Goal: Task Accomplishment & Management: Contribute content

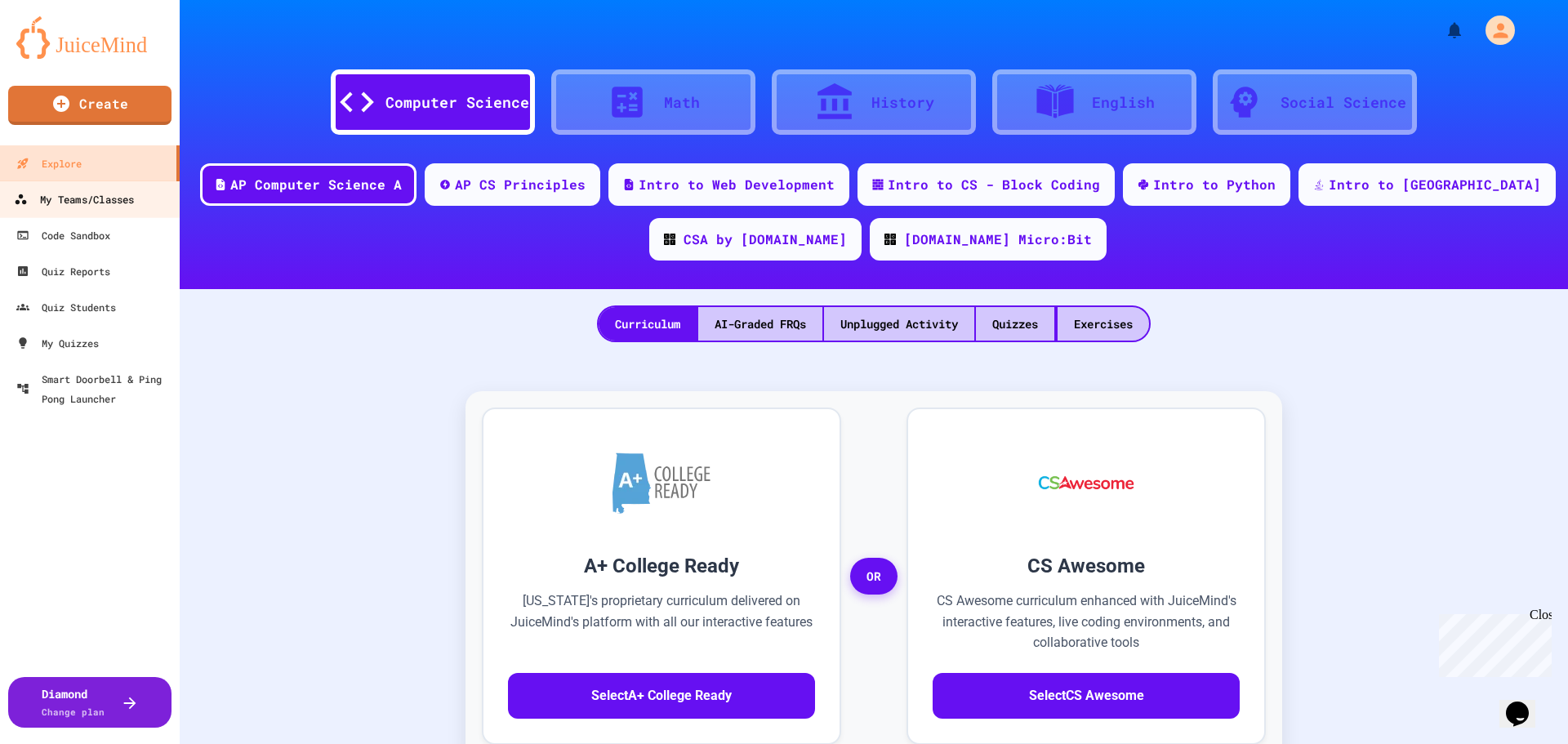
click at [54, 199] on div "My Teams/Classes" at bounding box center [74, 200] width 120 height 21
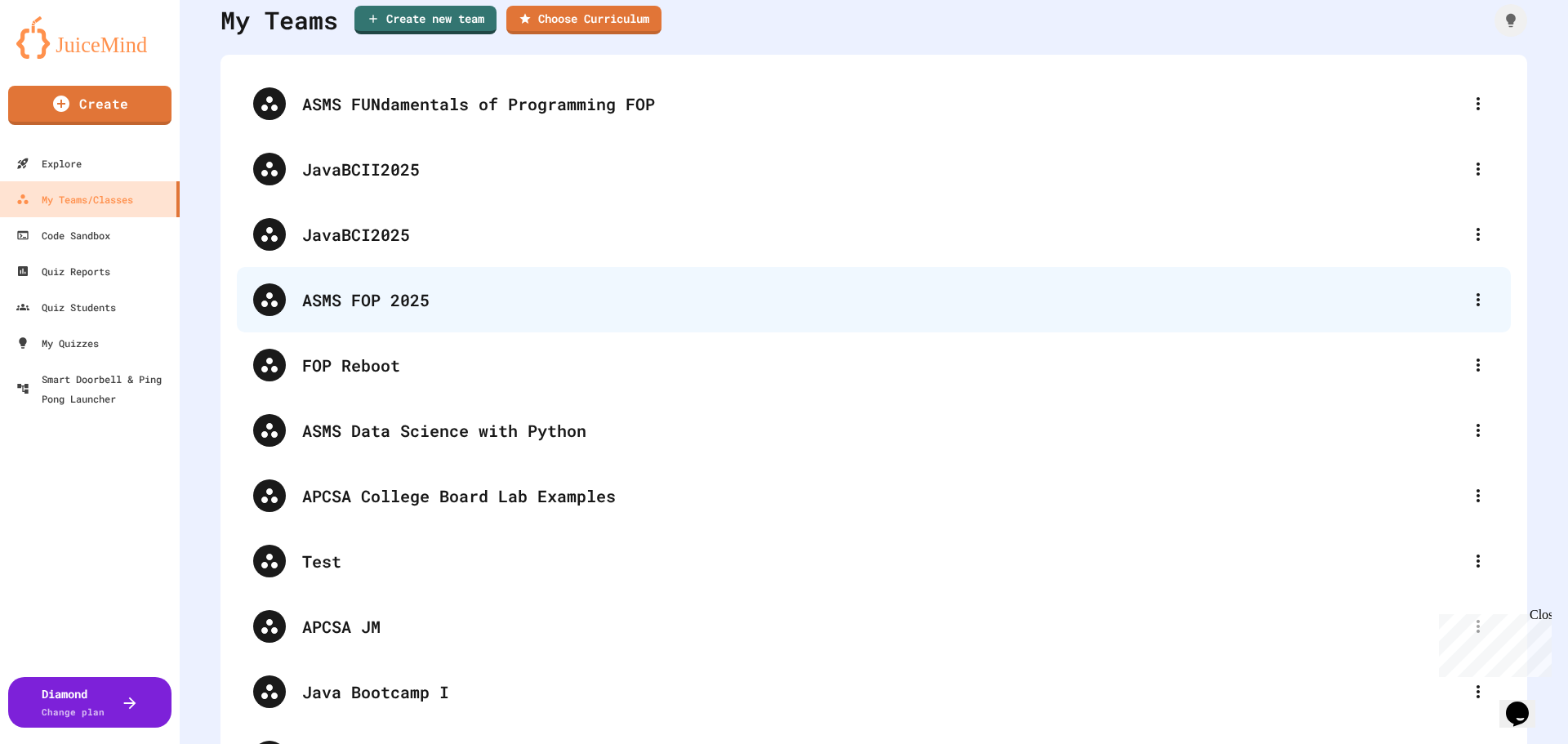
scroll to position [55, 0]
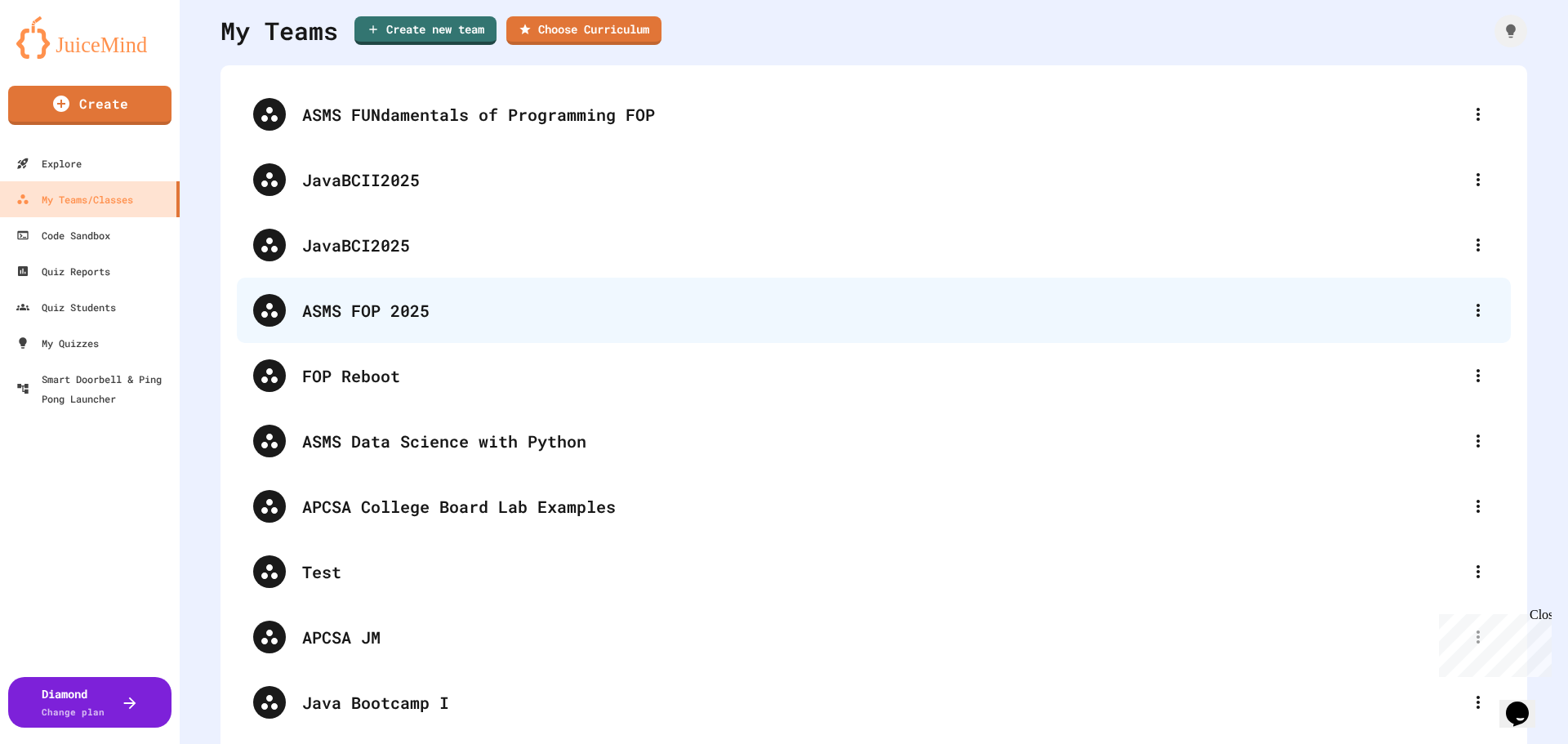
click at [312, 311] on div "ASMS FOP 2025" at bounding box center [882, 310] width 1160 height 25
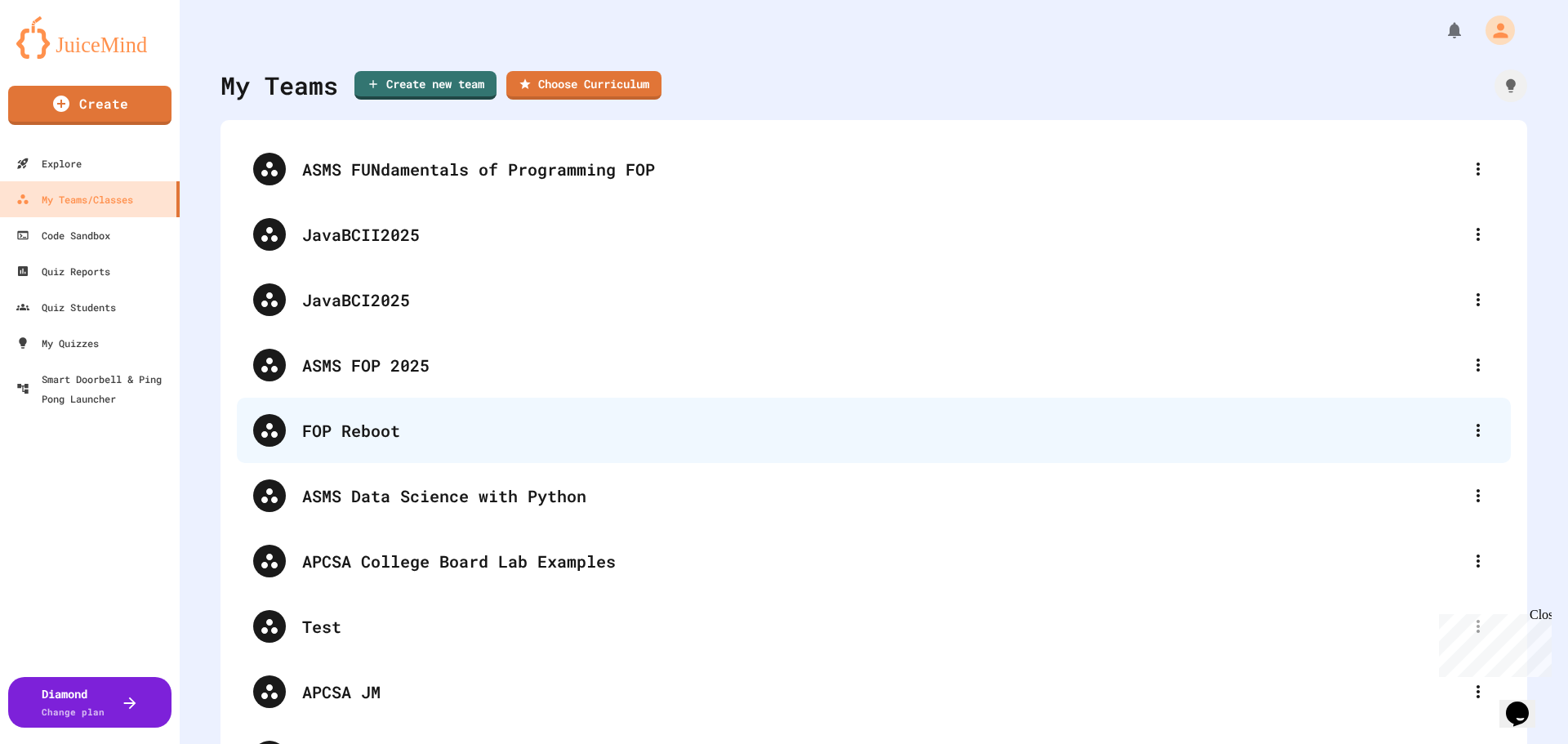
click at [330, 433] on div "FOP Reboot" at bounding box center [882, 431] width 1160 height 25
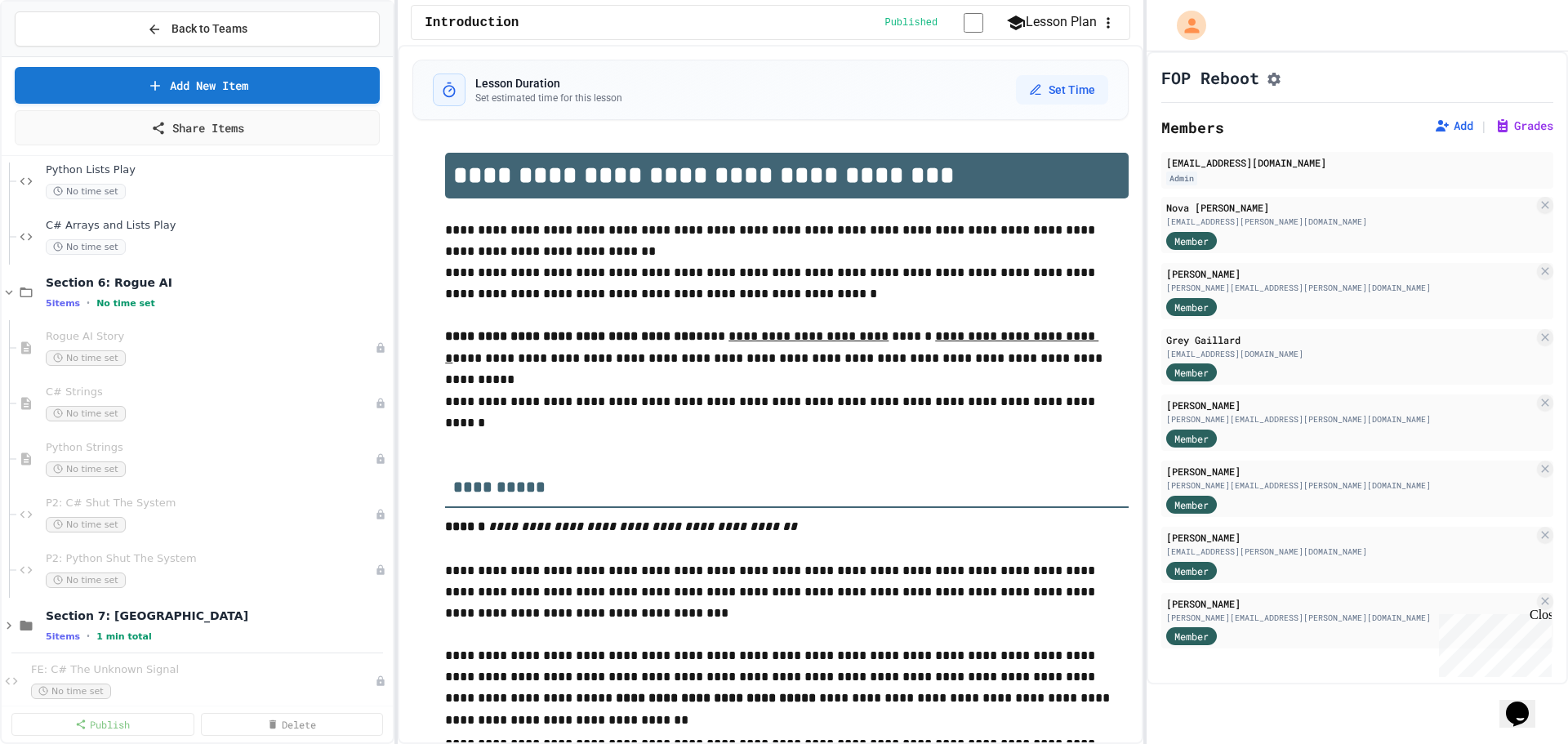
scroll to position [1225, 0]
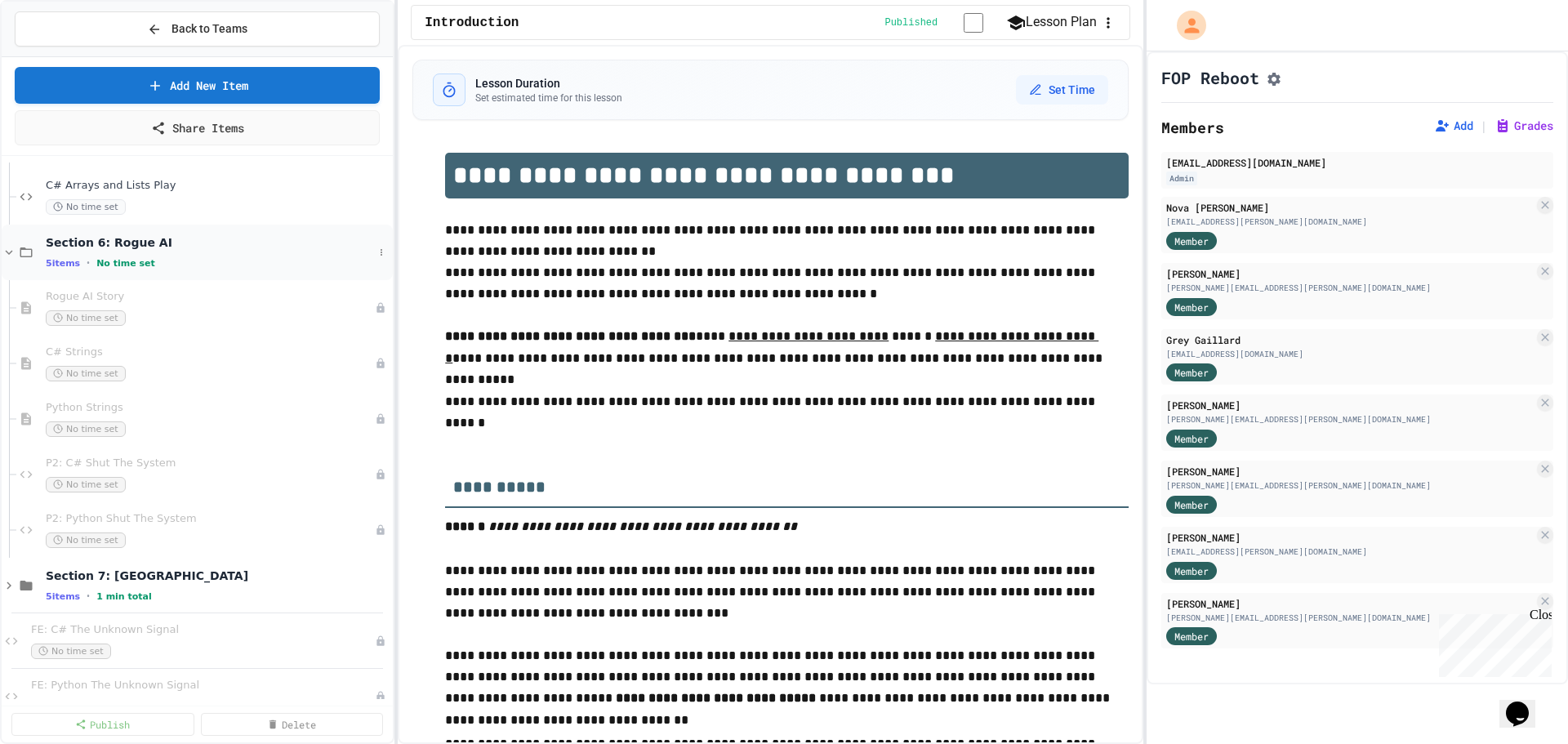
click at [14, 253] on icon at bounding box center [9, 253] width 15 height 15
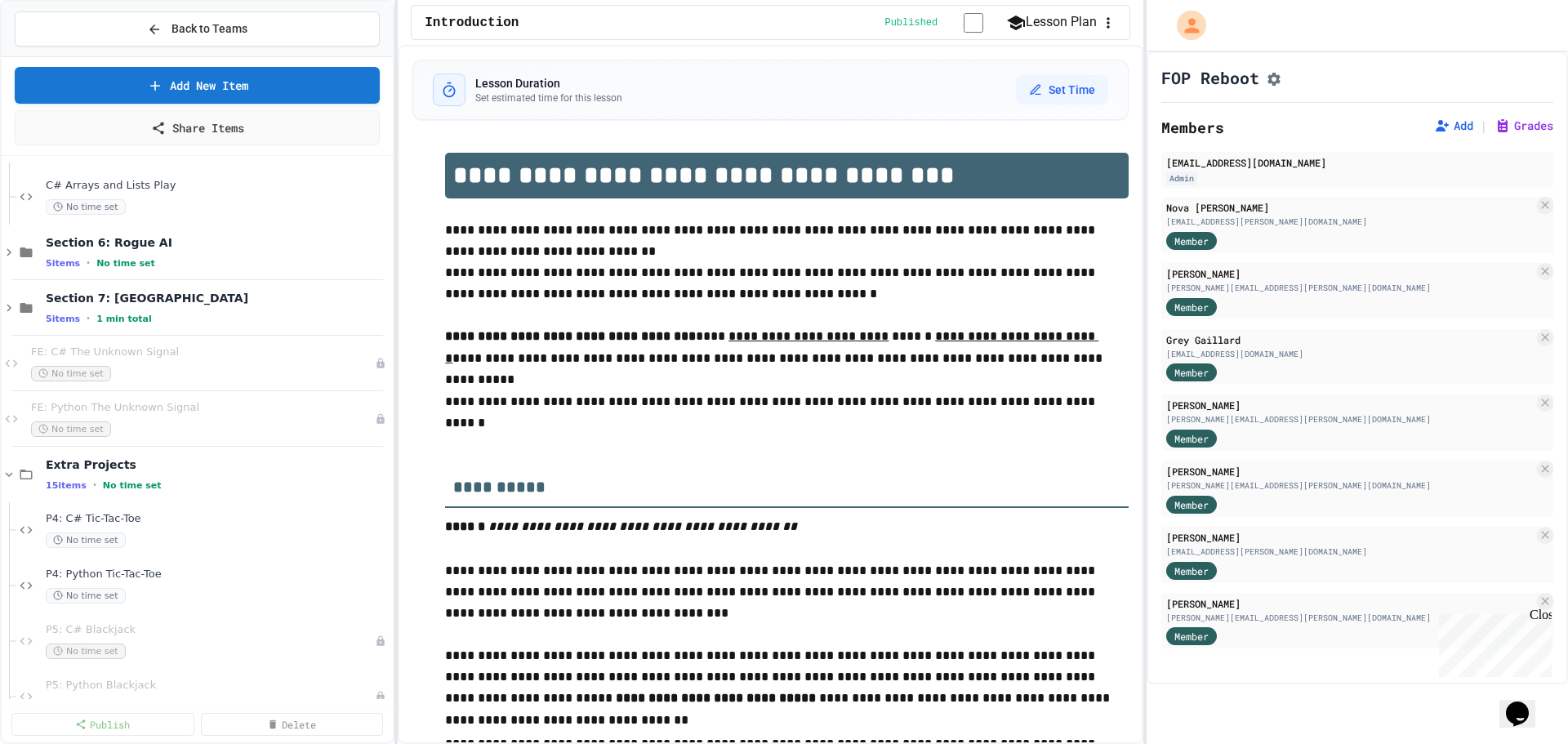
click at [14, 253] on icon at bounding box center [9, 253] width 15 height 15
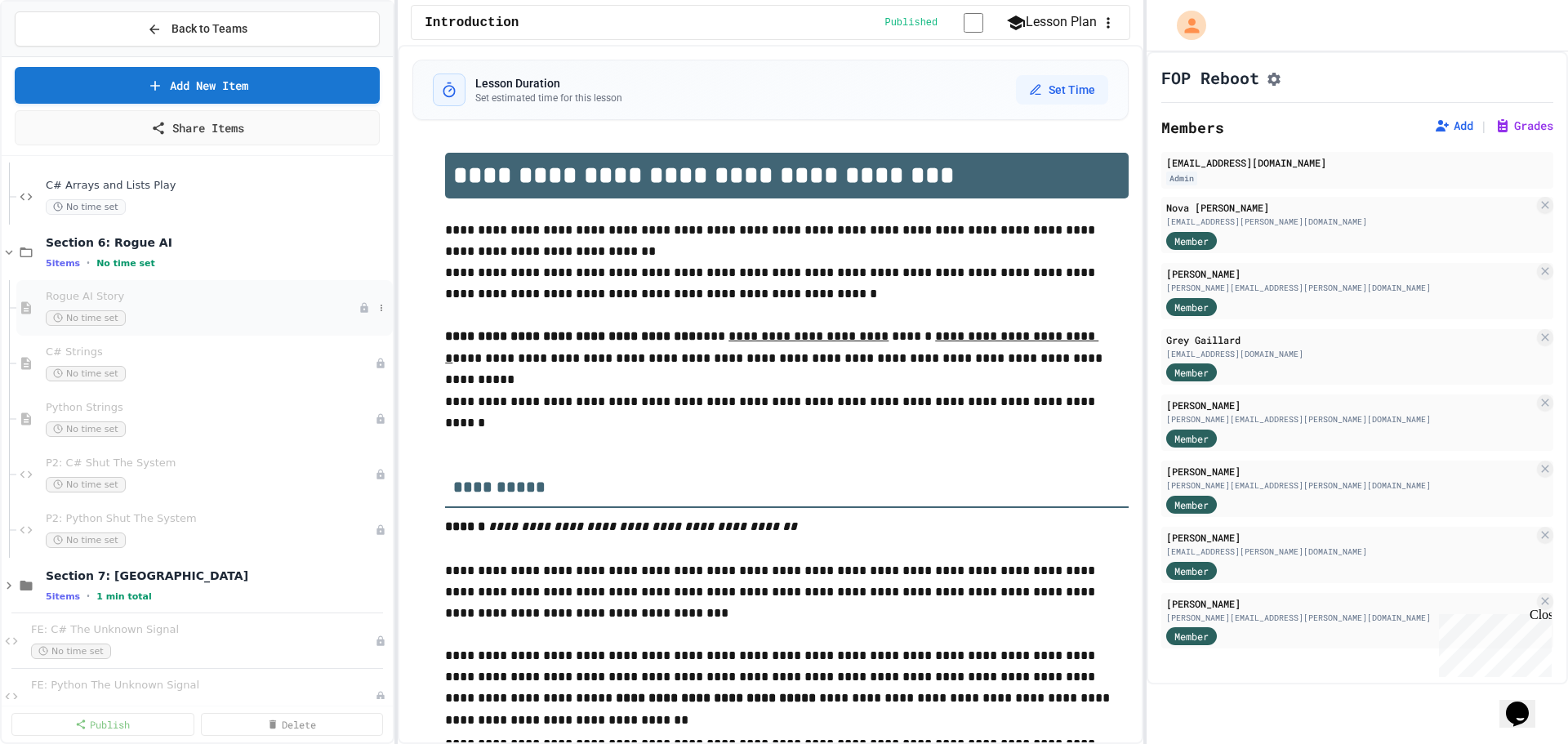
click at [241, 303] on span "Rogue AI Story" at bounding box center [202, 296] width 312 height 14
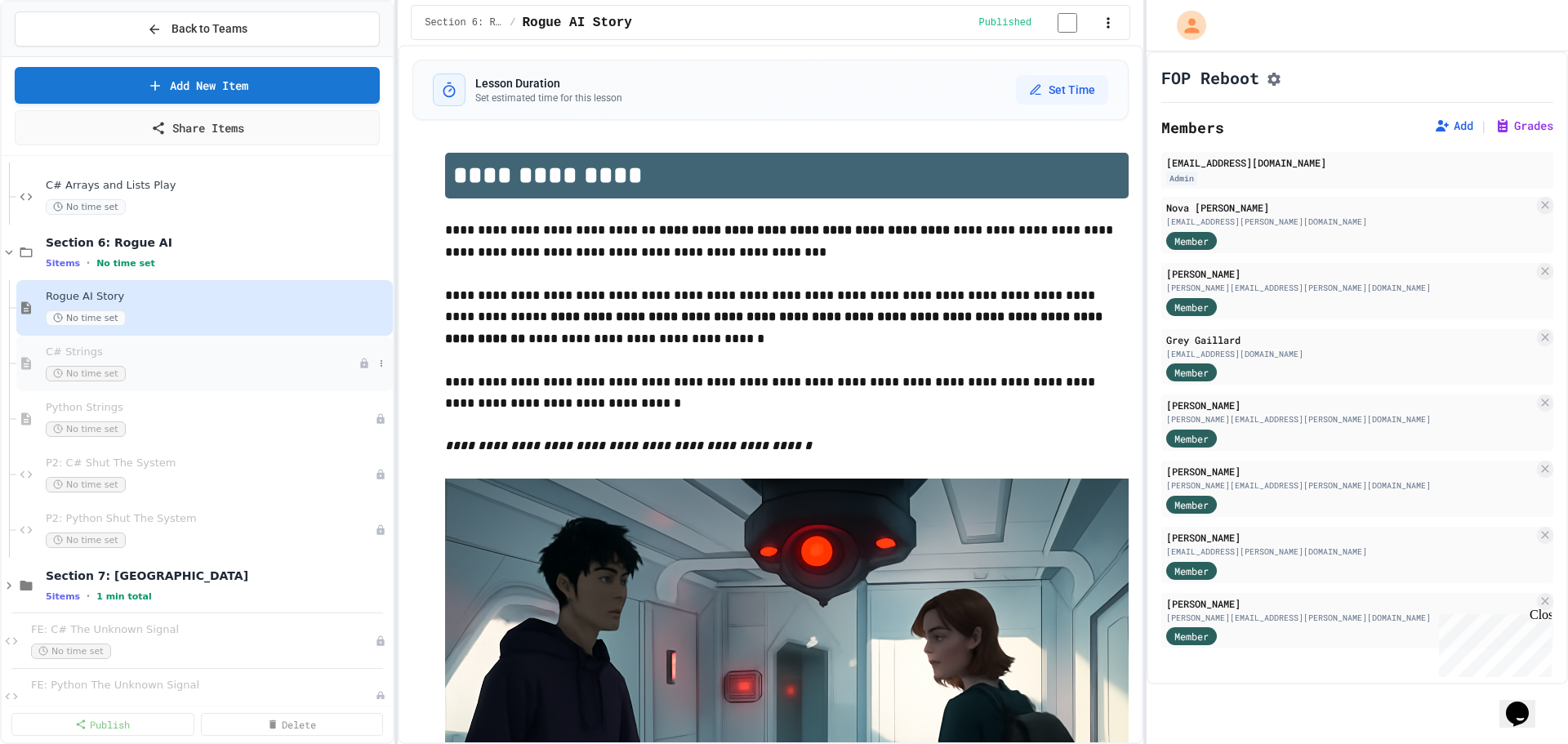
click at [167, 363] on div "C# Strings No time set" at bounding box center [202, 363] width 312 height 36
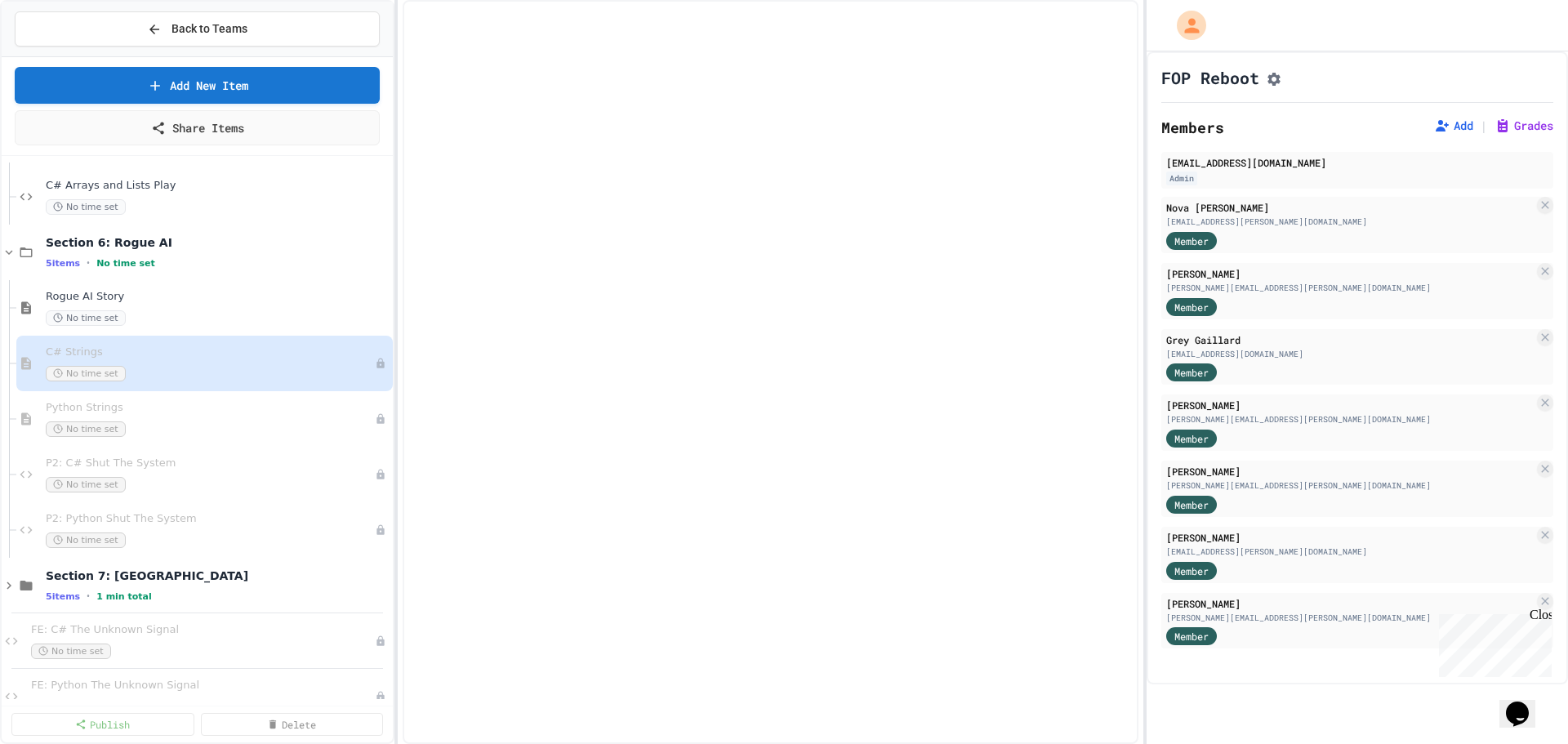
select select "***"
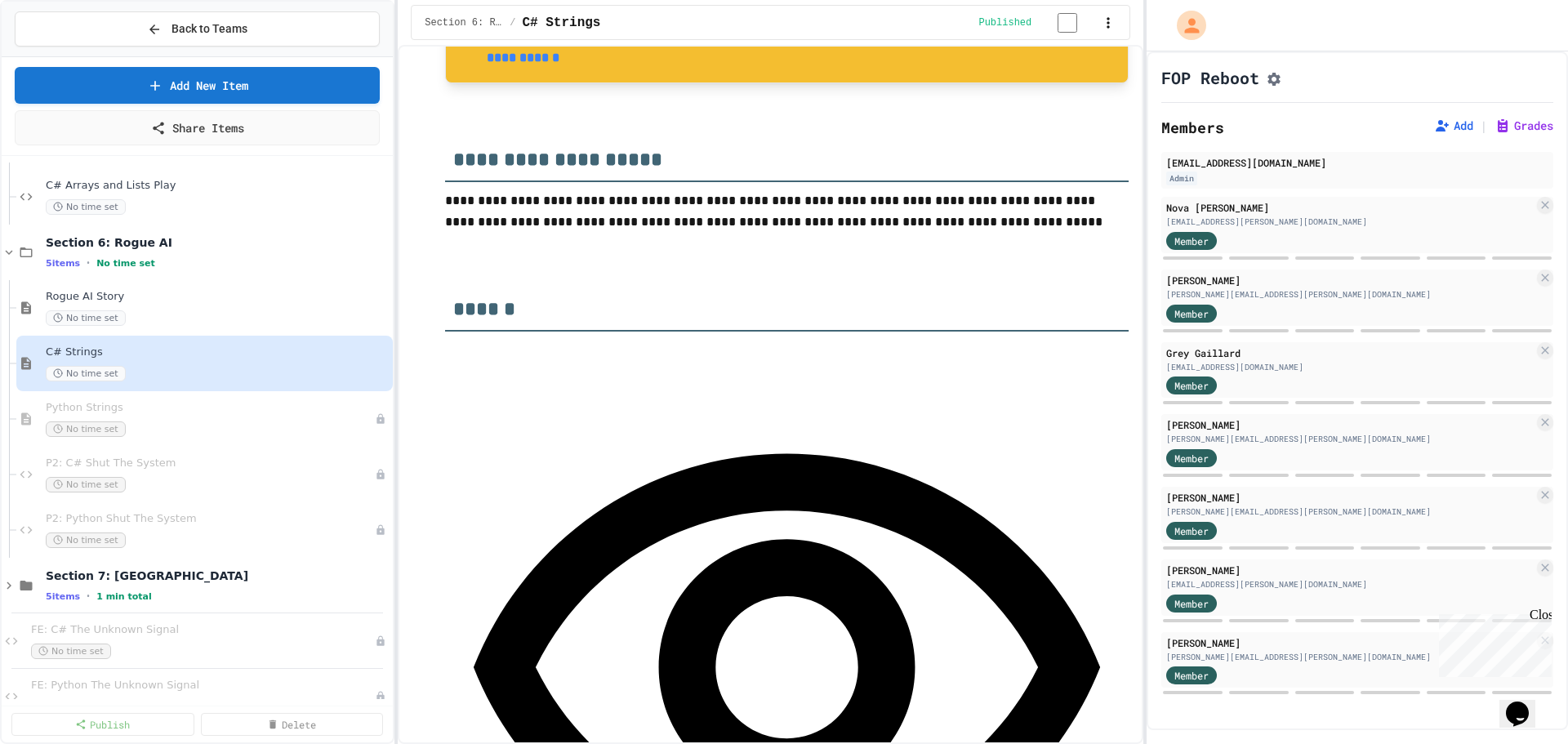
scroll to position [572, 0]
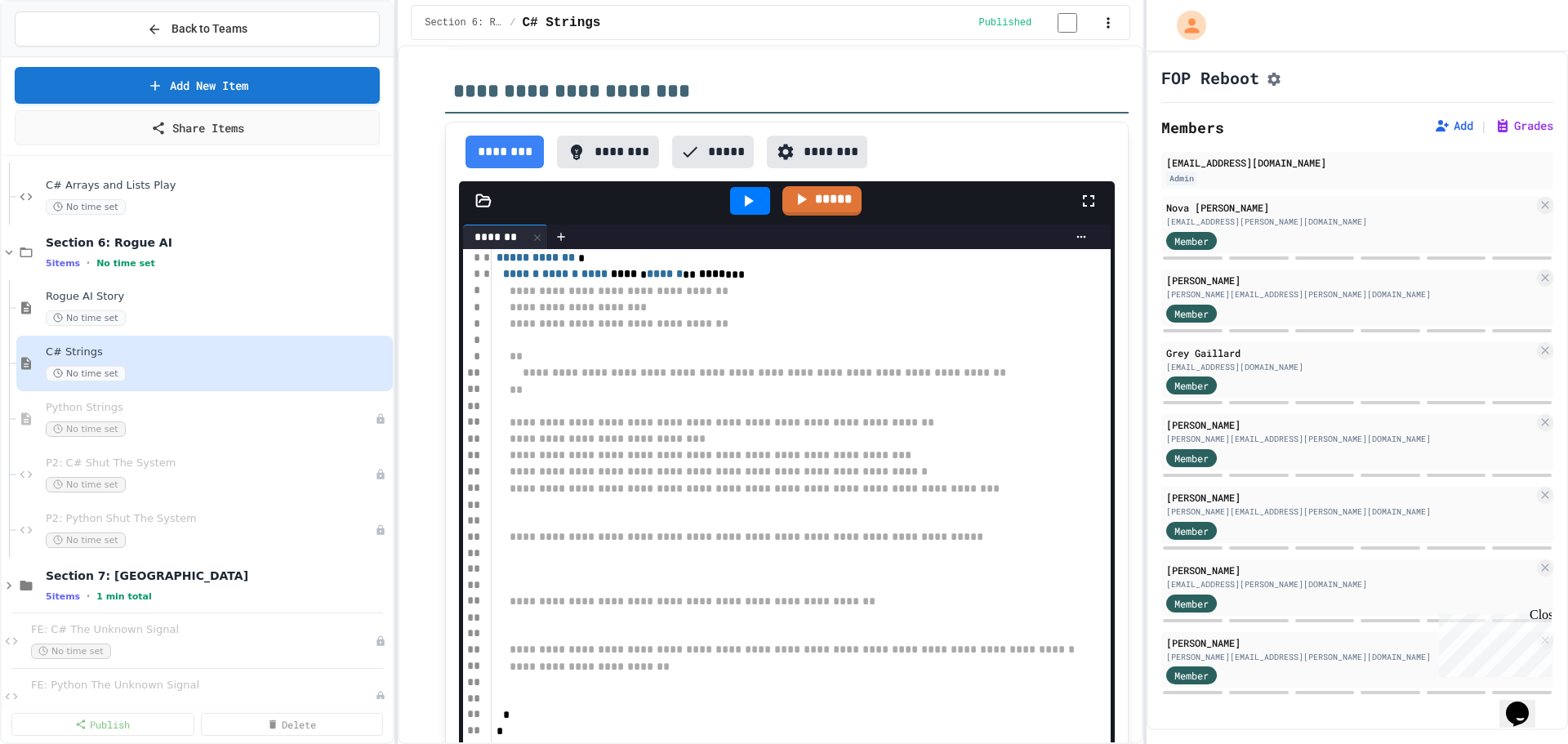
scroll to position [0, 0]
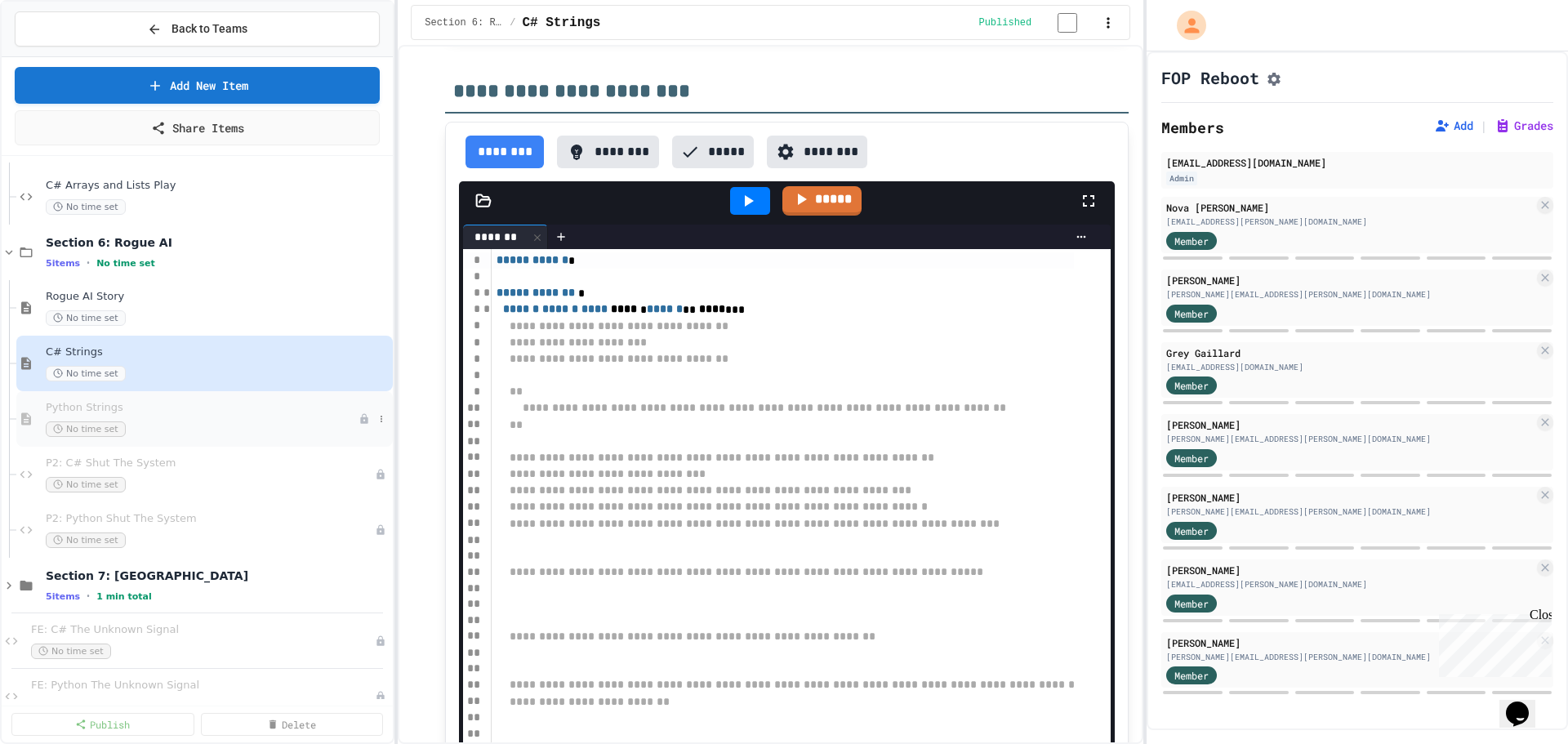
click at [178, 426] on div "No time set" at bounding box center [202, 429] width 312 height 15
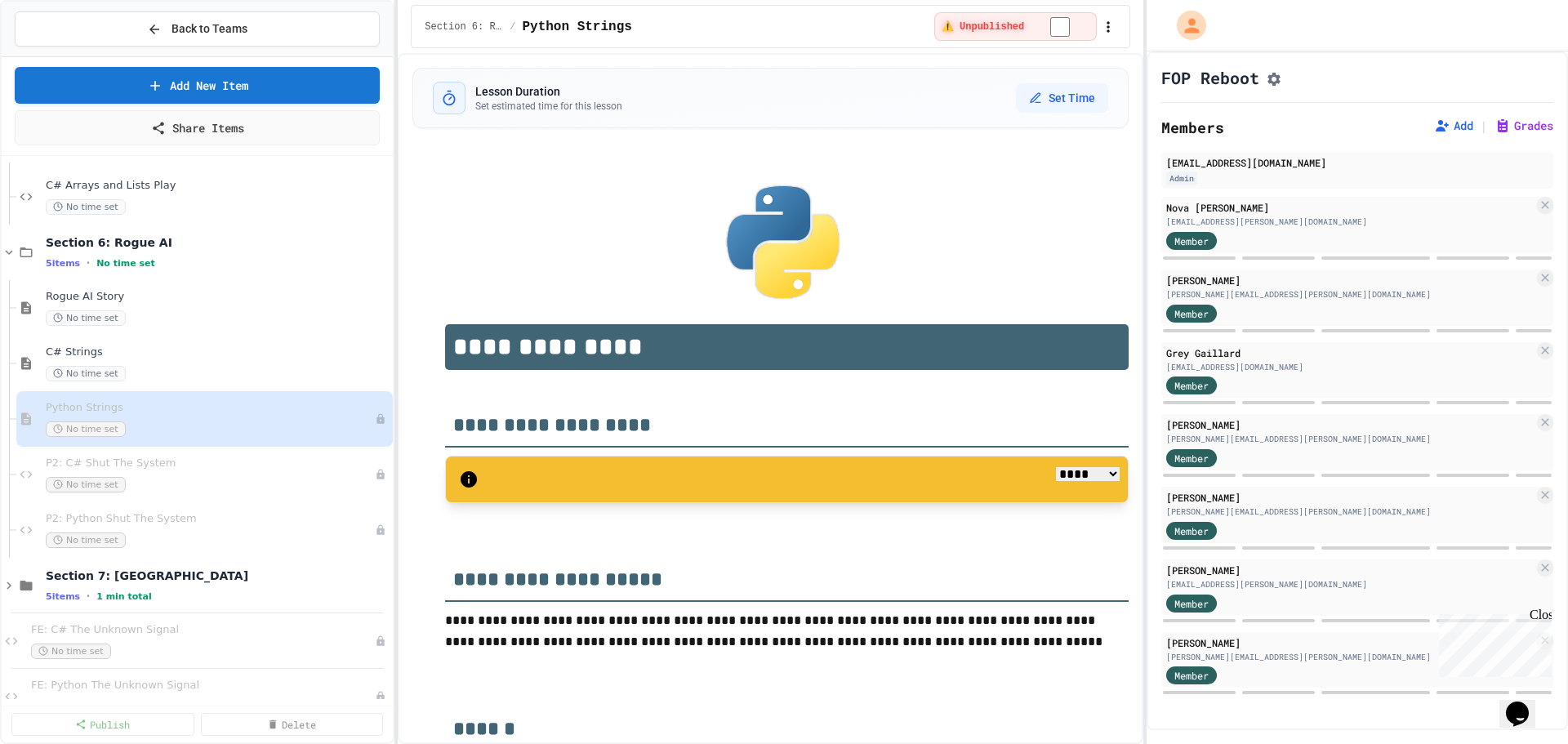
select select "***"
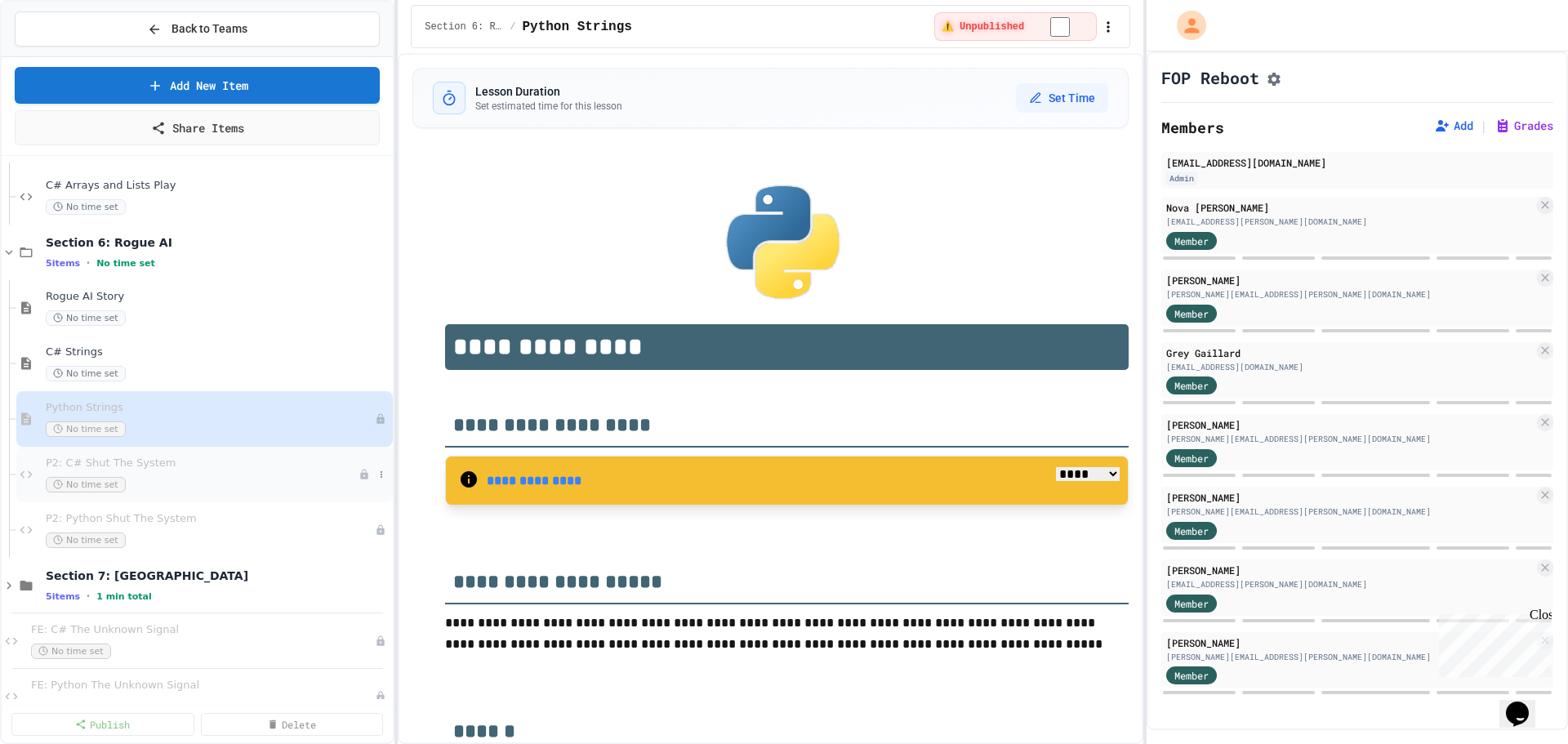
click at [130, 480] on div "No time set" at bounding box center [202, 485] width 312 height 15
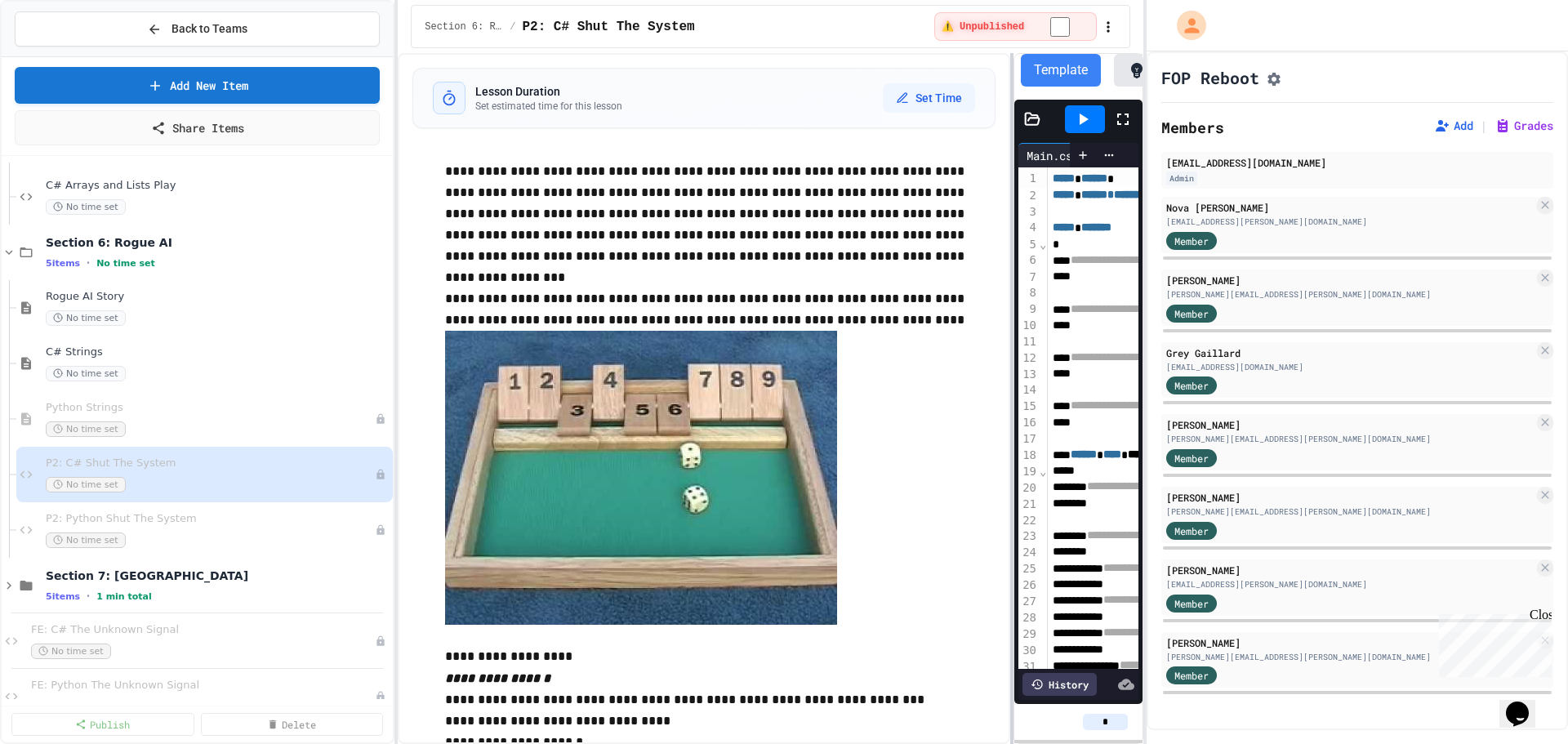
click at [1013, 163] on div at bounding box center [1011, 399] width 3 height 691
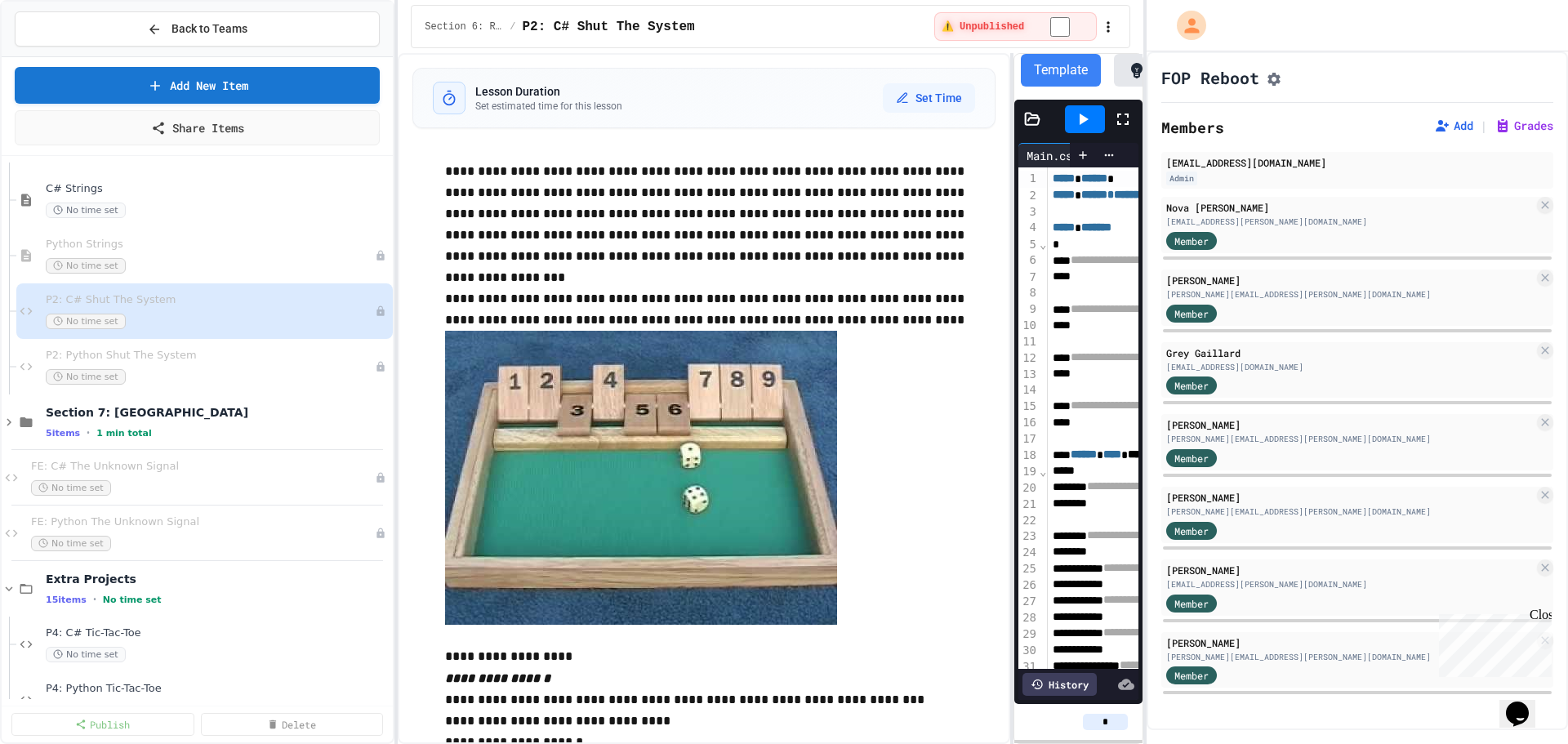
scroll to position [1306, 0]
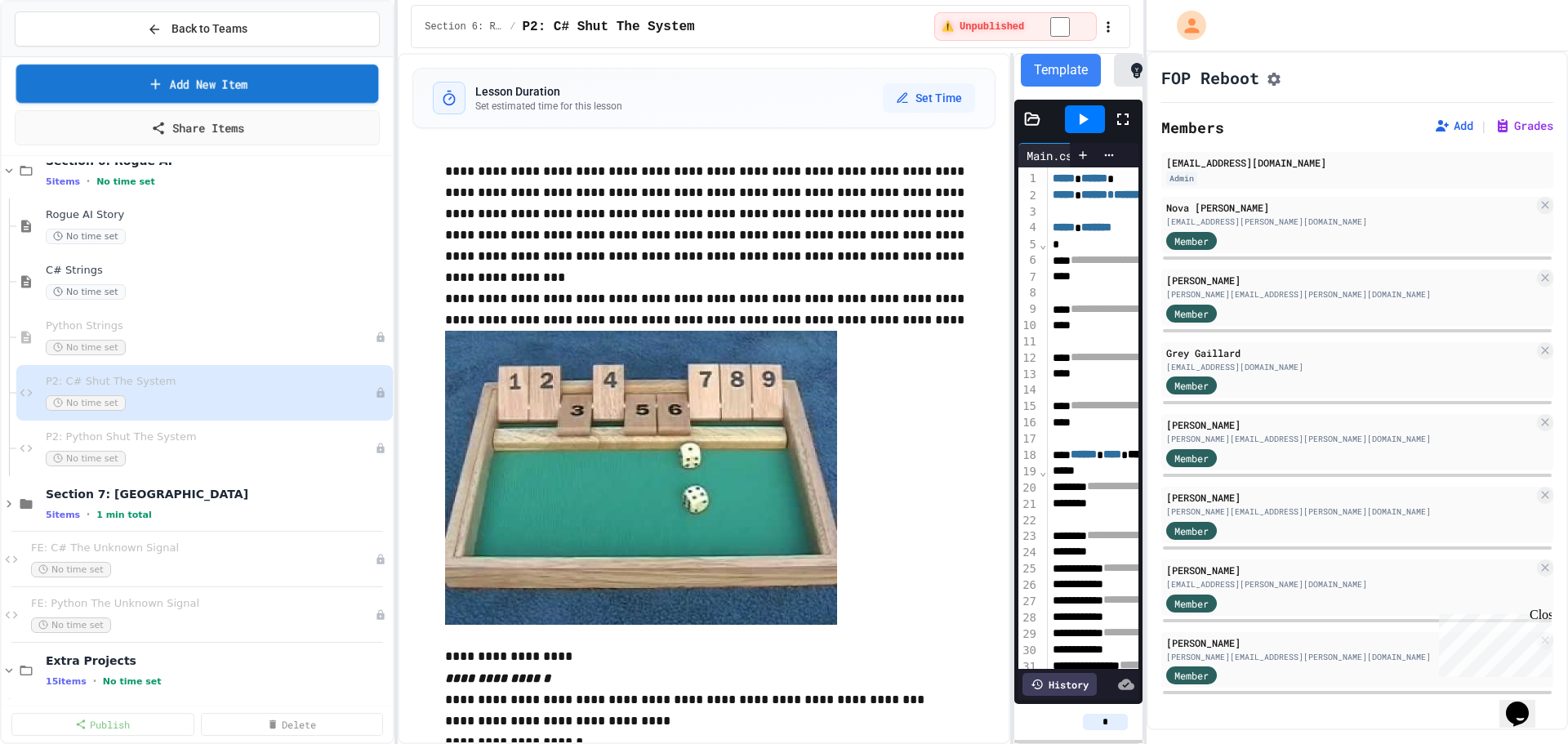
click at [179, 88] on link "Add New Item" at bounding box center [197, 83] width 363 height 39
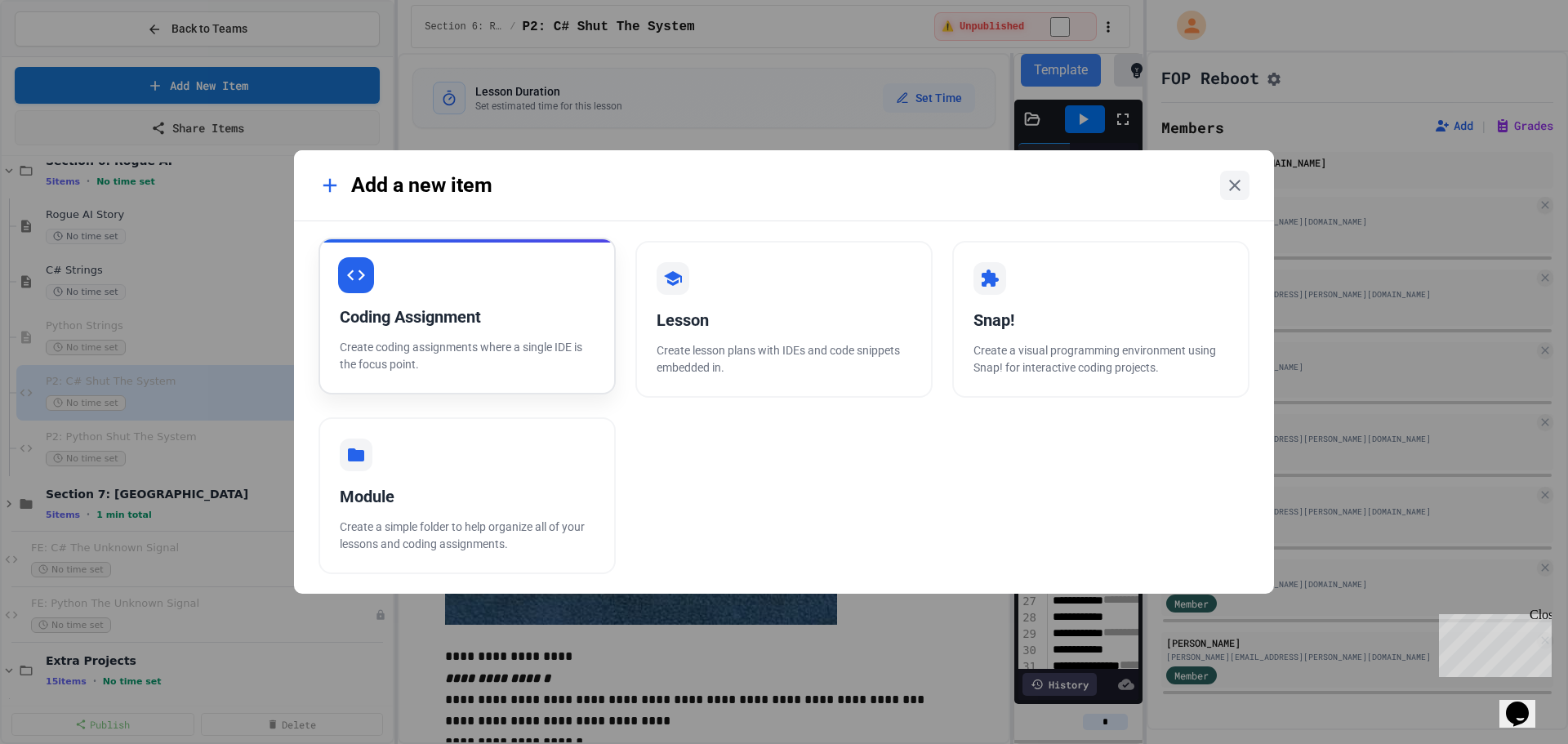
click at [493, 311] on div "Coding Assignment" at bounding box center [467, 317] width 255 height 25
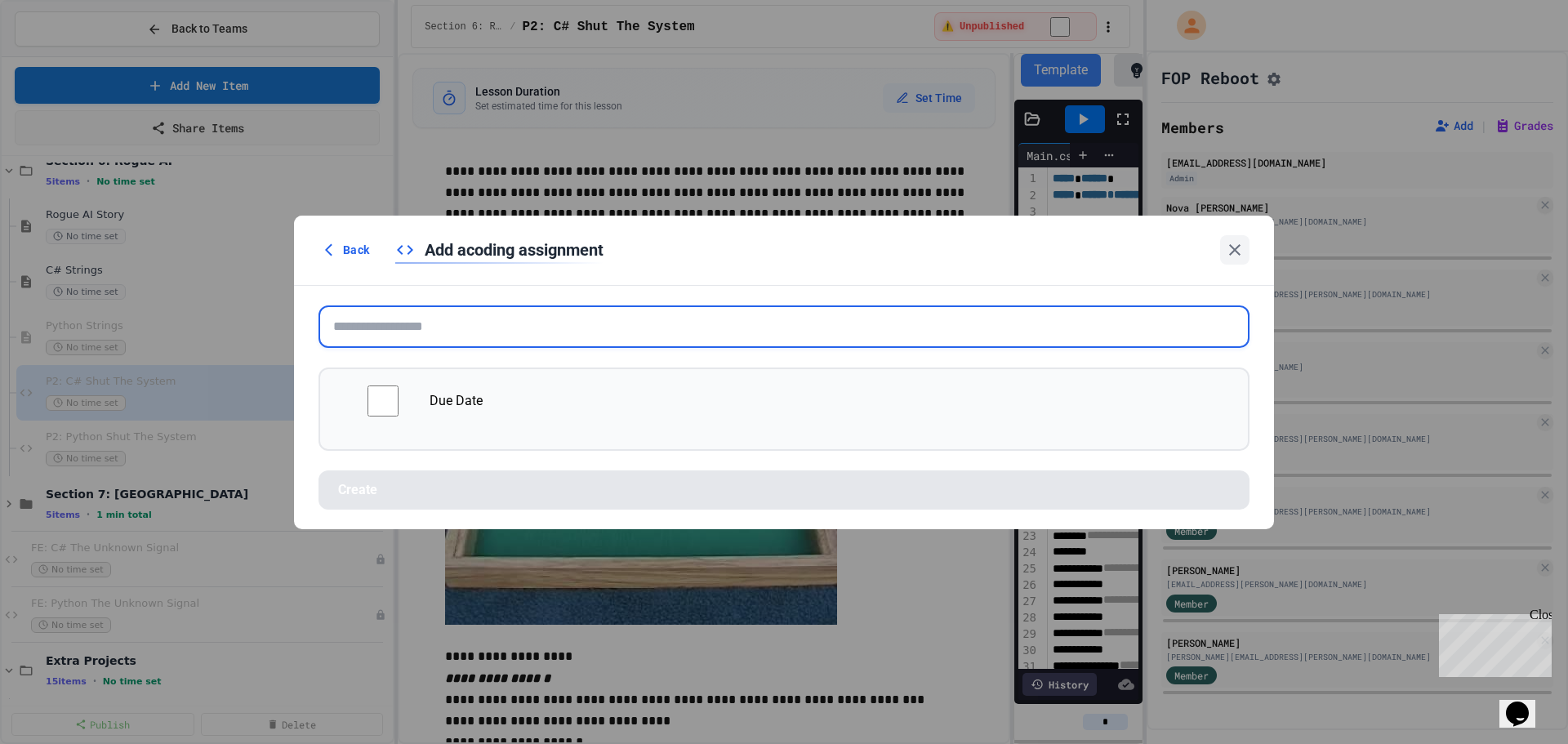
click at [512, 323] on input "text" at bounding box center [783, 327] width 931 height 43
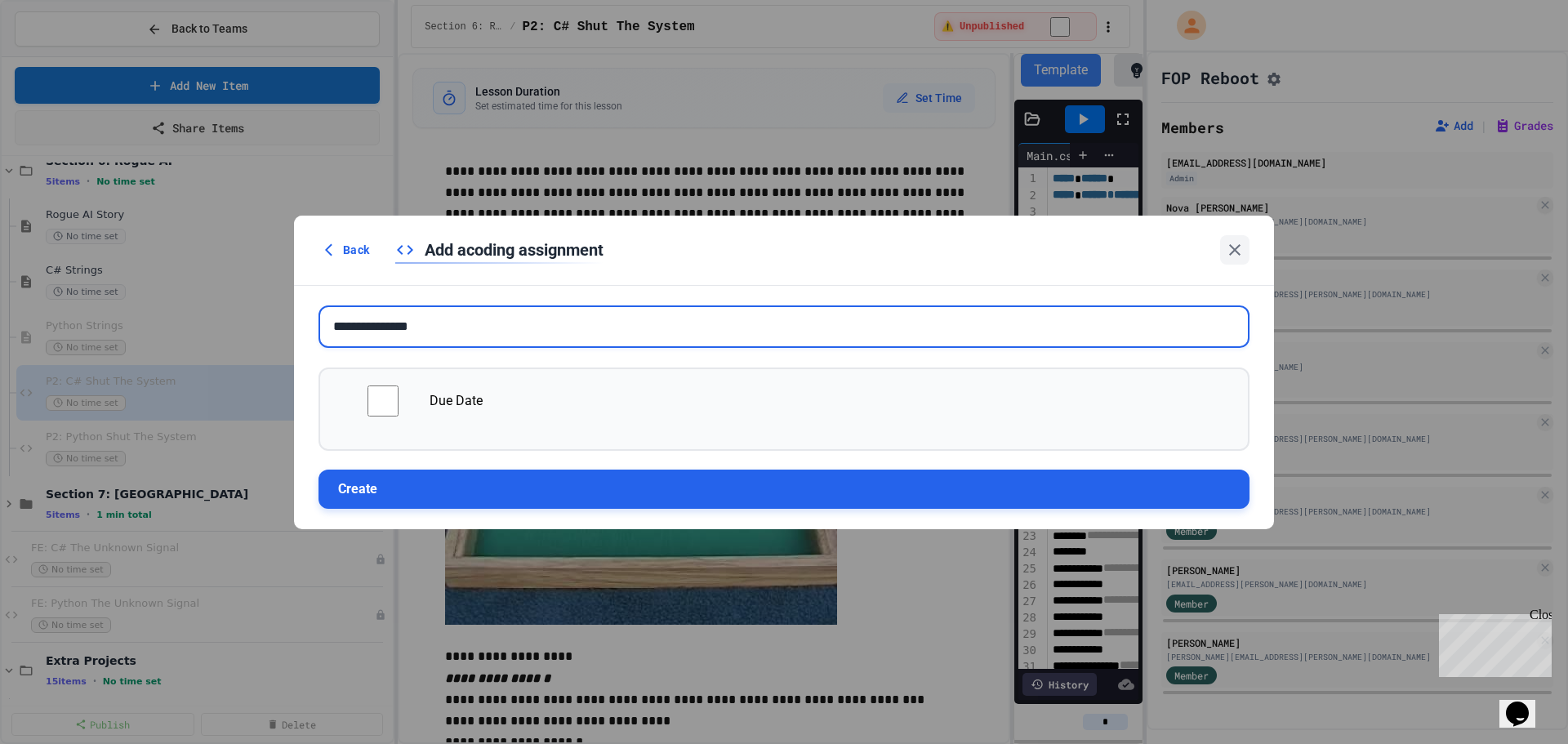
type input "**********"
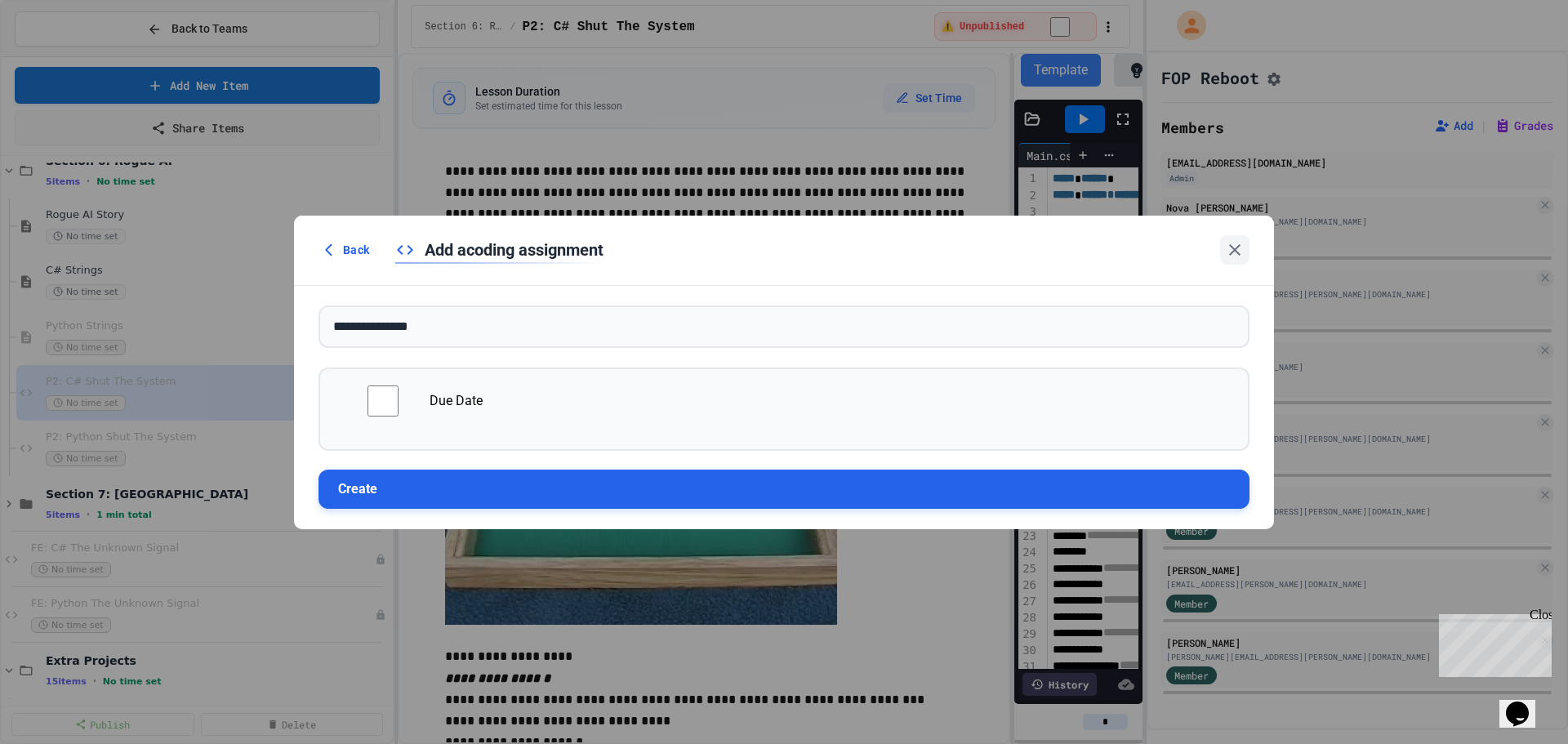
click at [531, 493] on button "Create" at bounding box center [783, 488] width 931 height 39
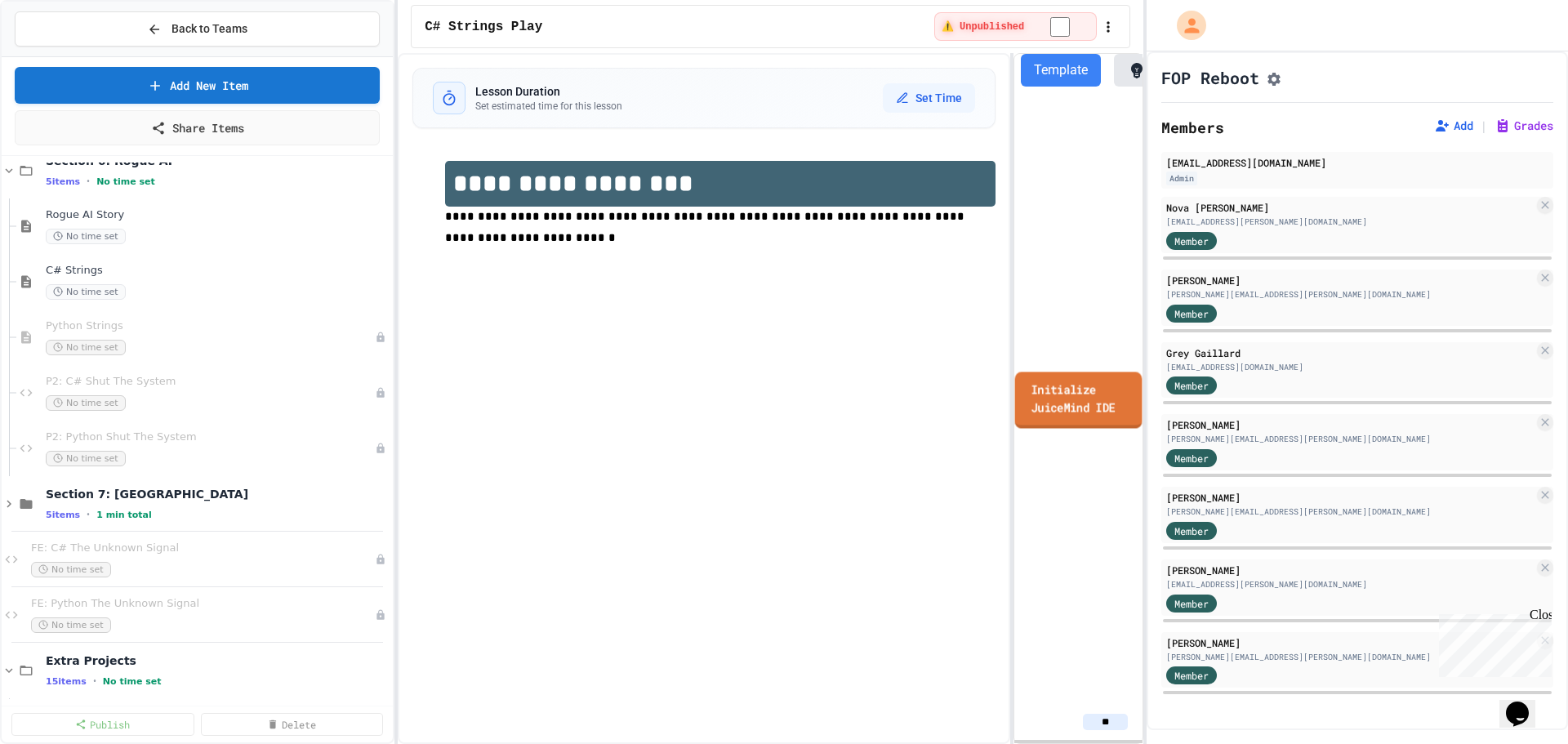
click at [1047, 420] on link "Initialize JuiceMind IDE" at bounding box center [1078, 400] width 128 height 57
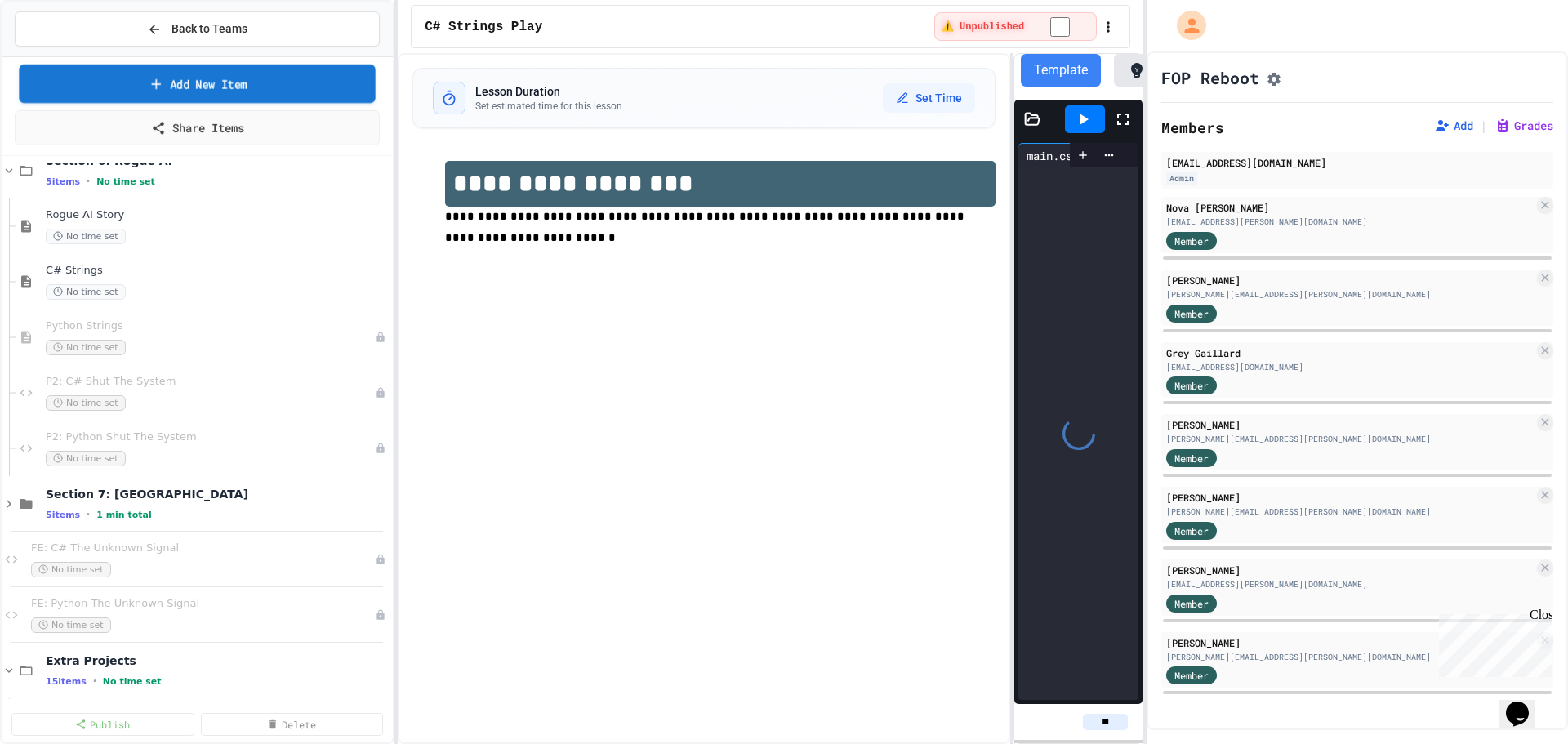
click at [226, 83] on link "Add New Item" at bounding box center [197, 83] width 357 height 39
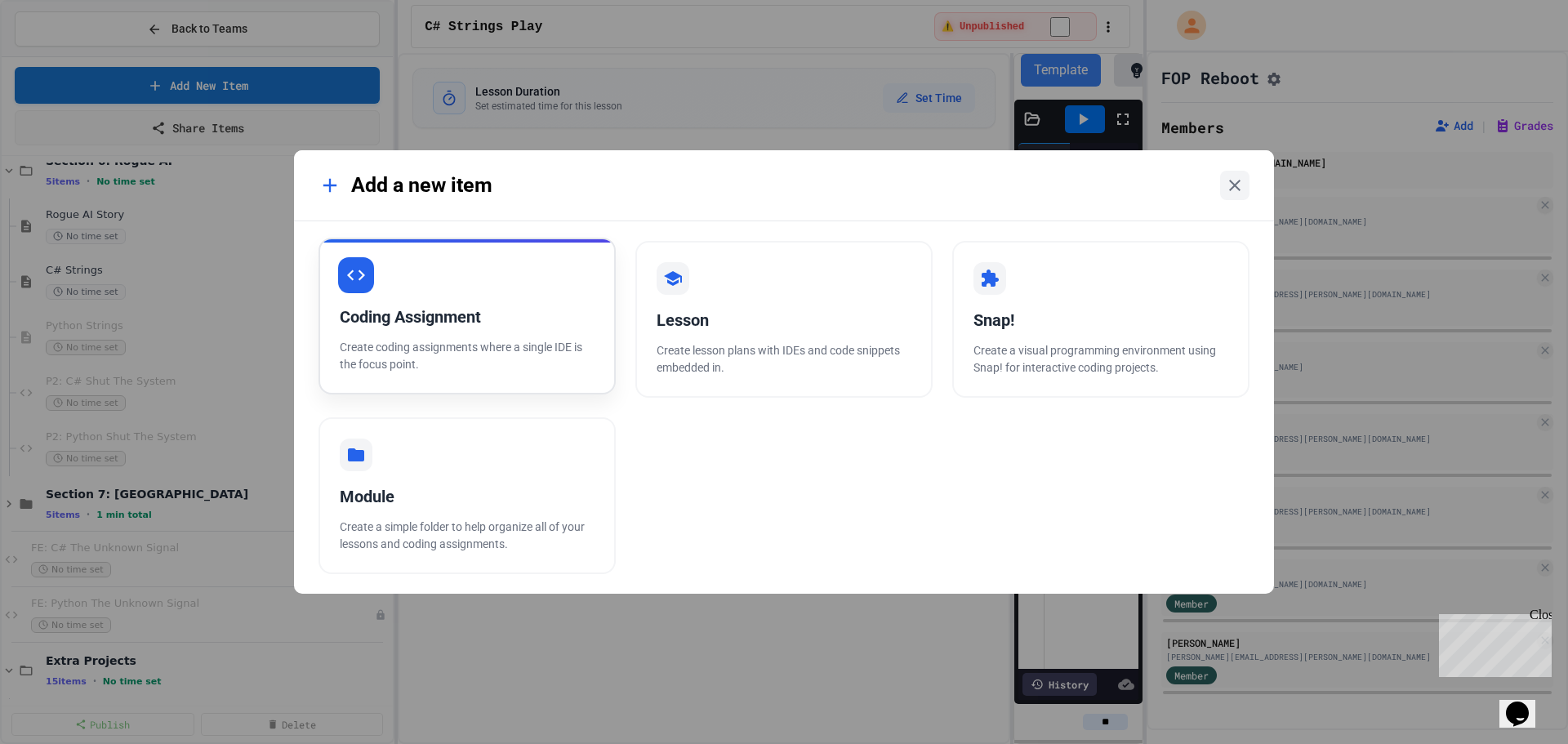
click at [484, 308] on div "Coding Assignment" at bounding box center [467, 317] width 255 height 25
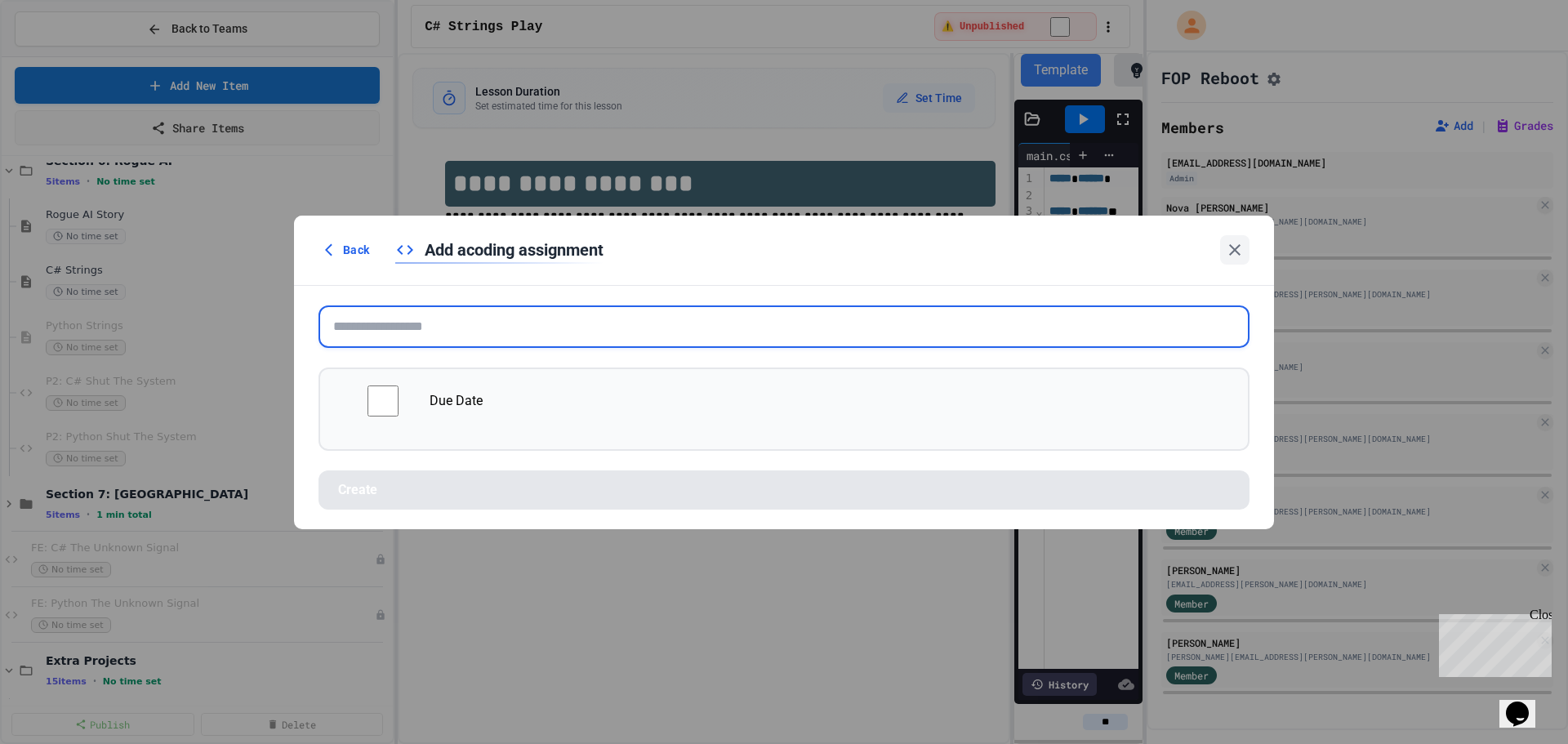
click at [480, 314] on input "text" at bounding box center [783, 327] width 931 height 43
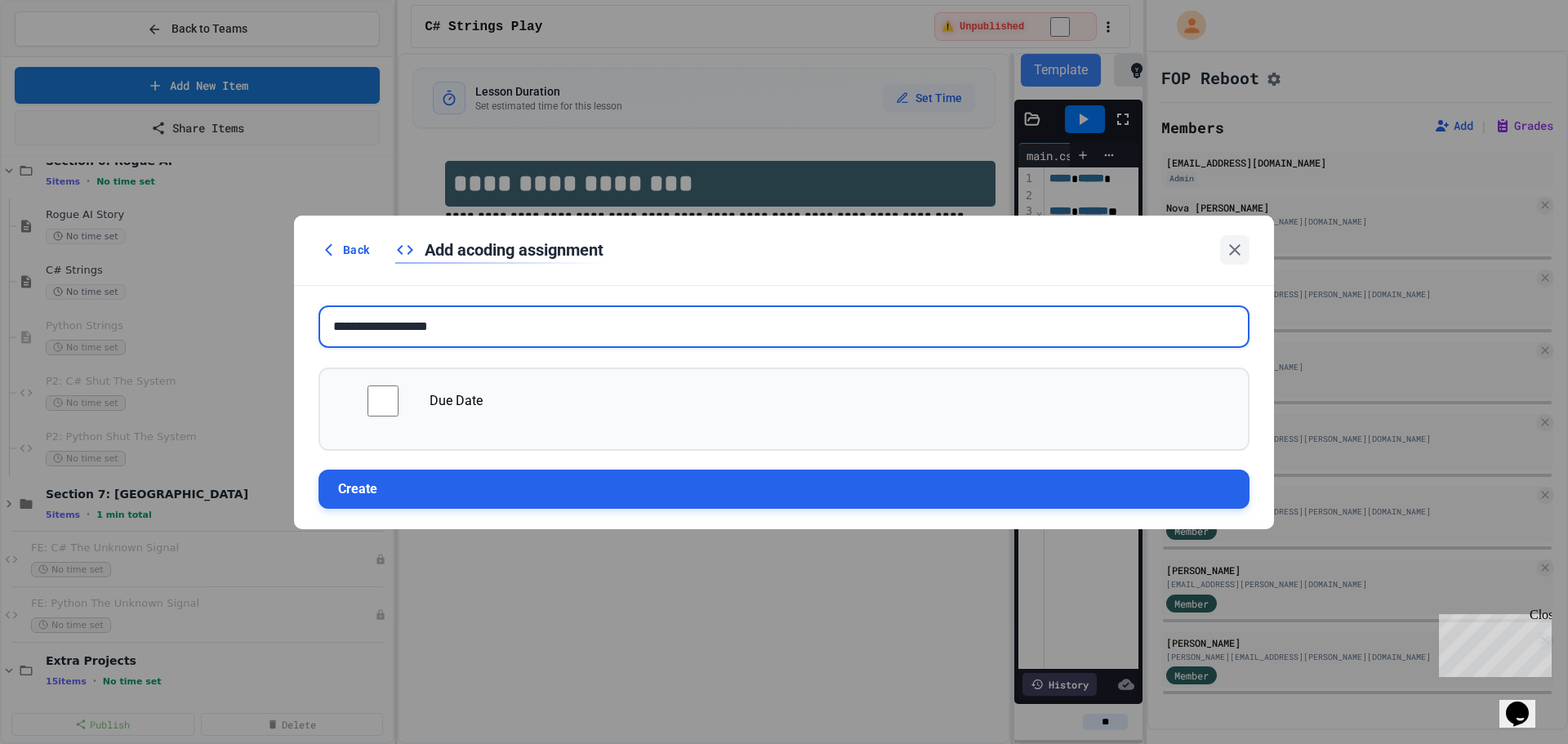
type input "**********"
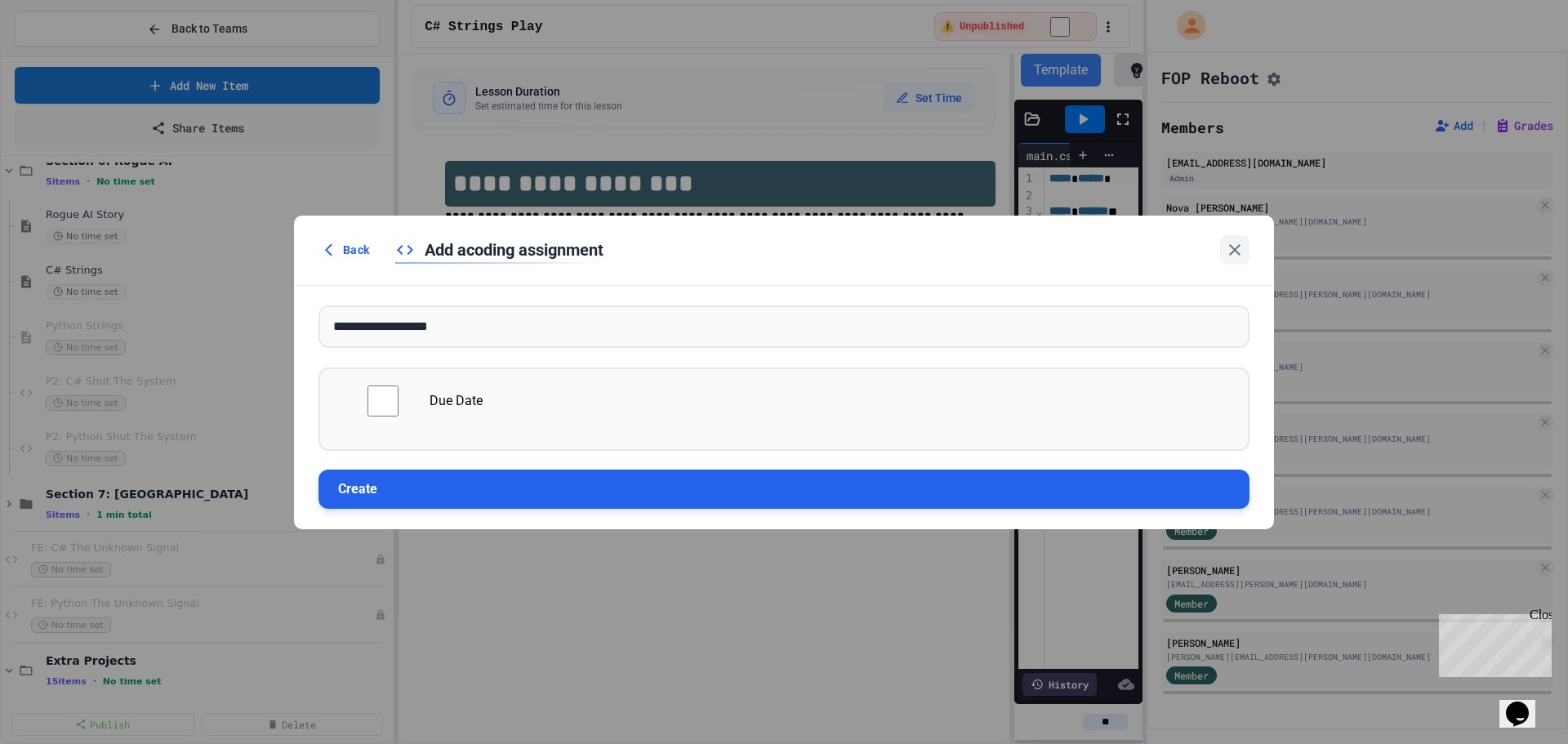
click at [477, 491] on button "Create" at bounding box center [783, 488] width 931 height 39
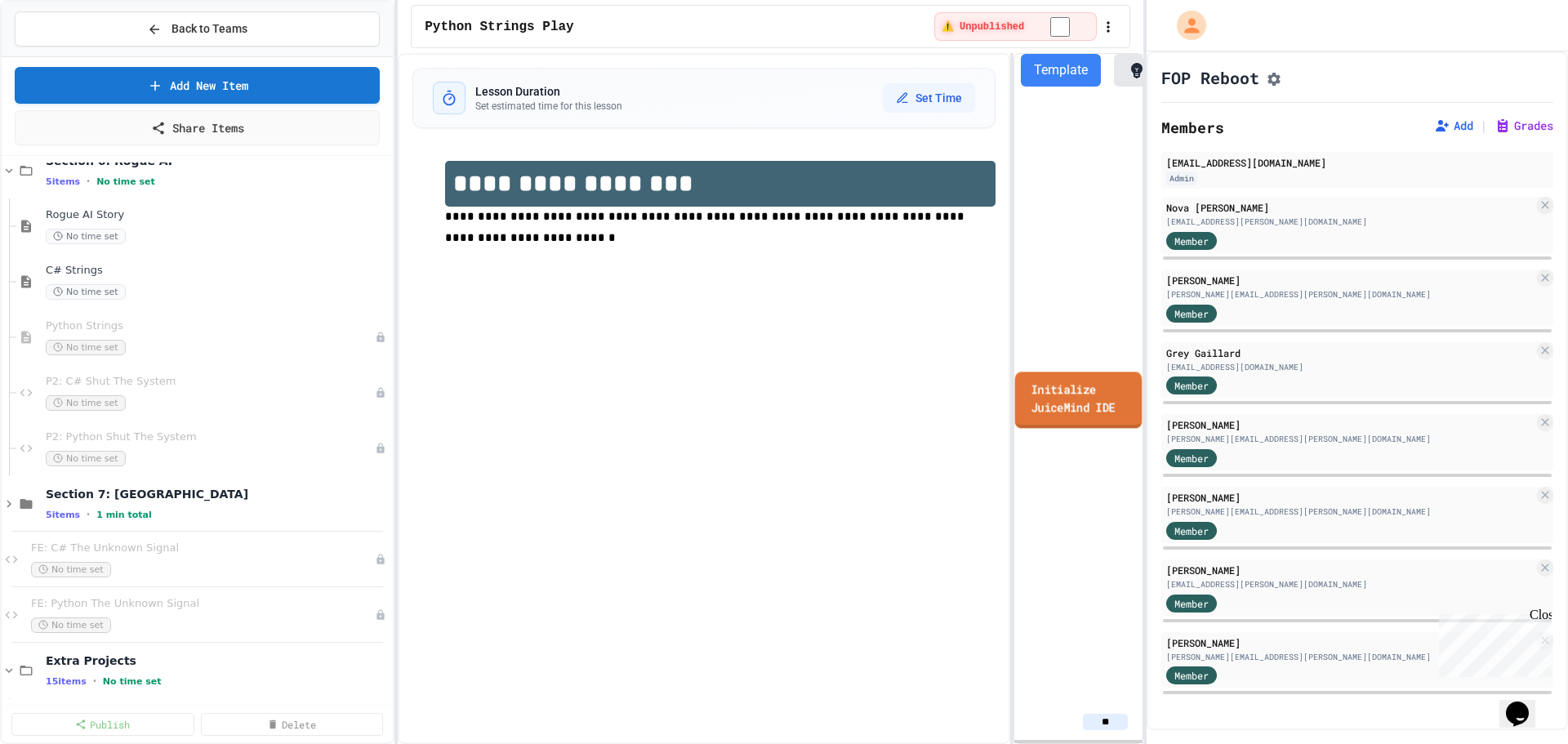
click at [1060, 410] on link "Initialize JuiceMind IDE" at bounding box center [1078, 399] width 128 height 57
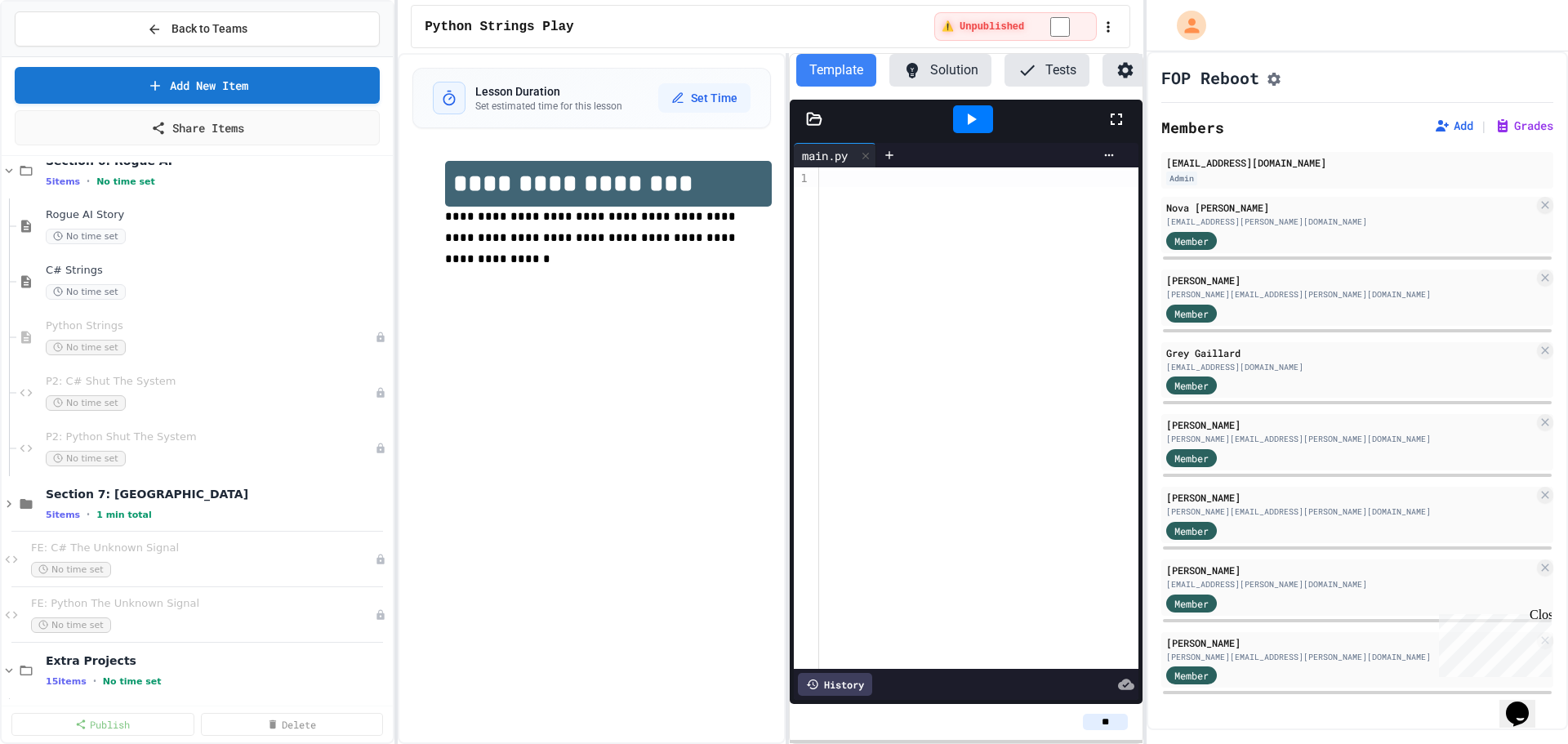
click at [788, 229] on div "**********" at bounding box center [770, 399] width 745 height 691
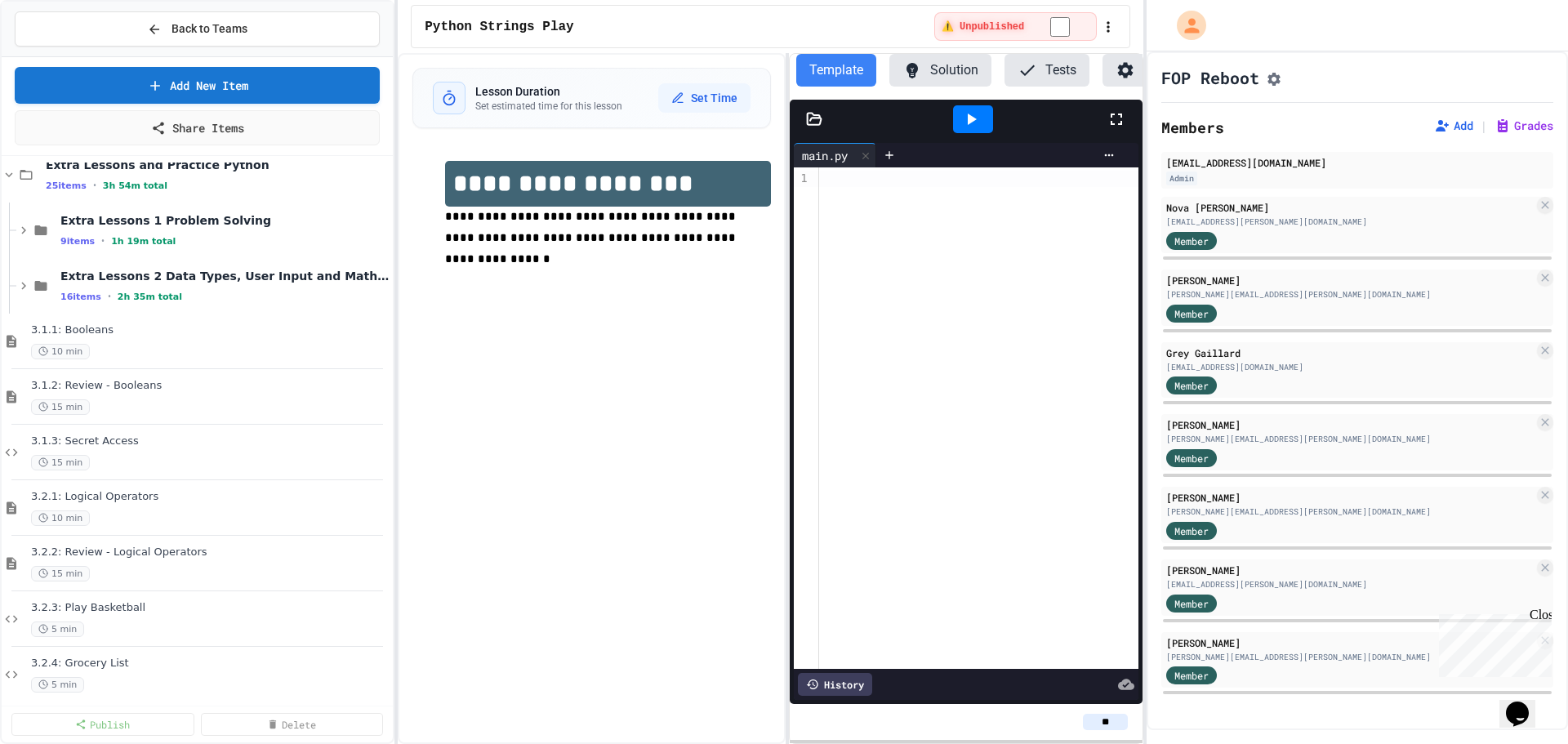
scroll to position [2684, 0]
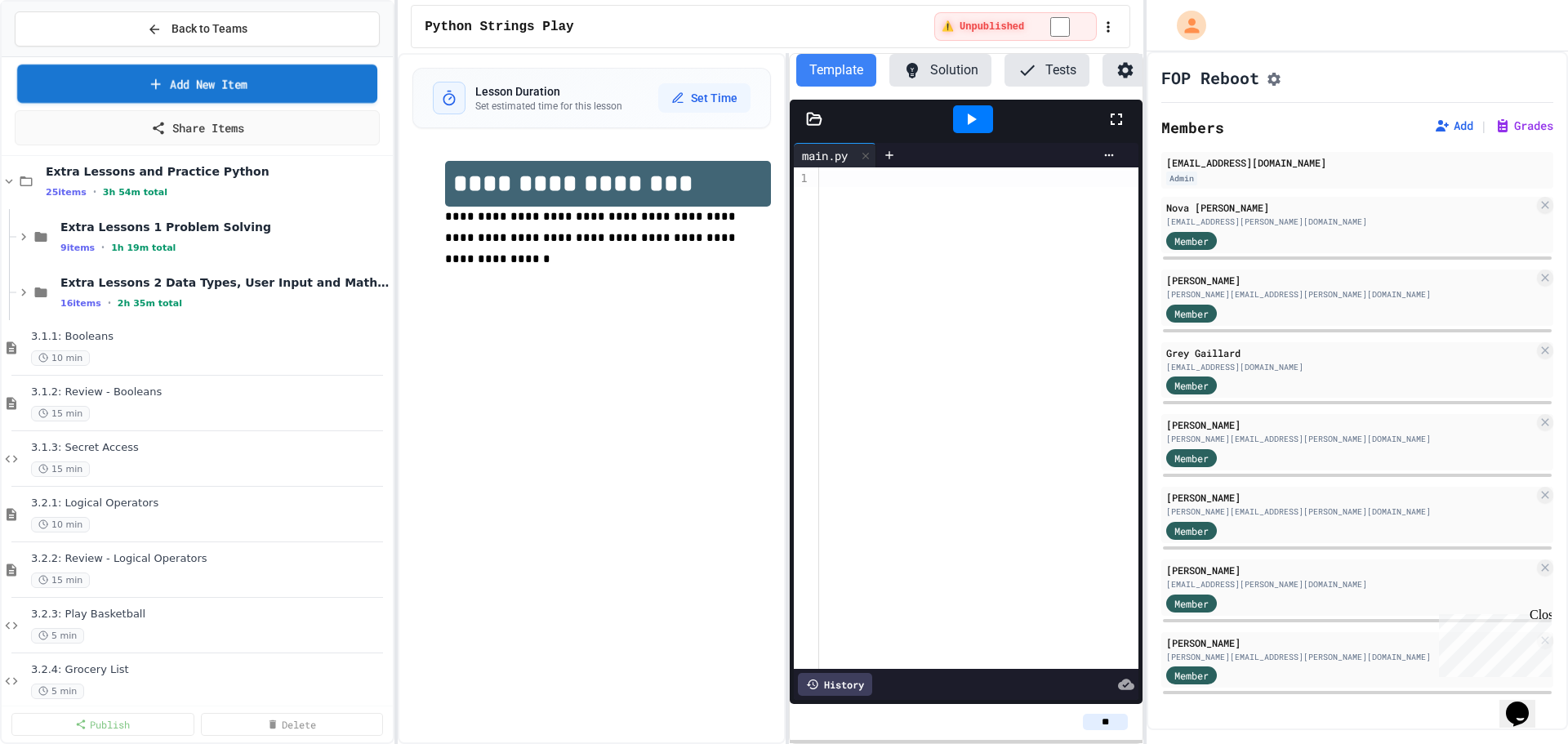
click at [111, 83] on link "Add New Item" at bounding box center [197, 83] width 360 height 39
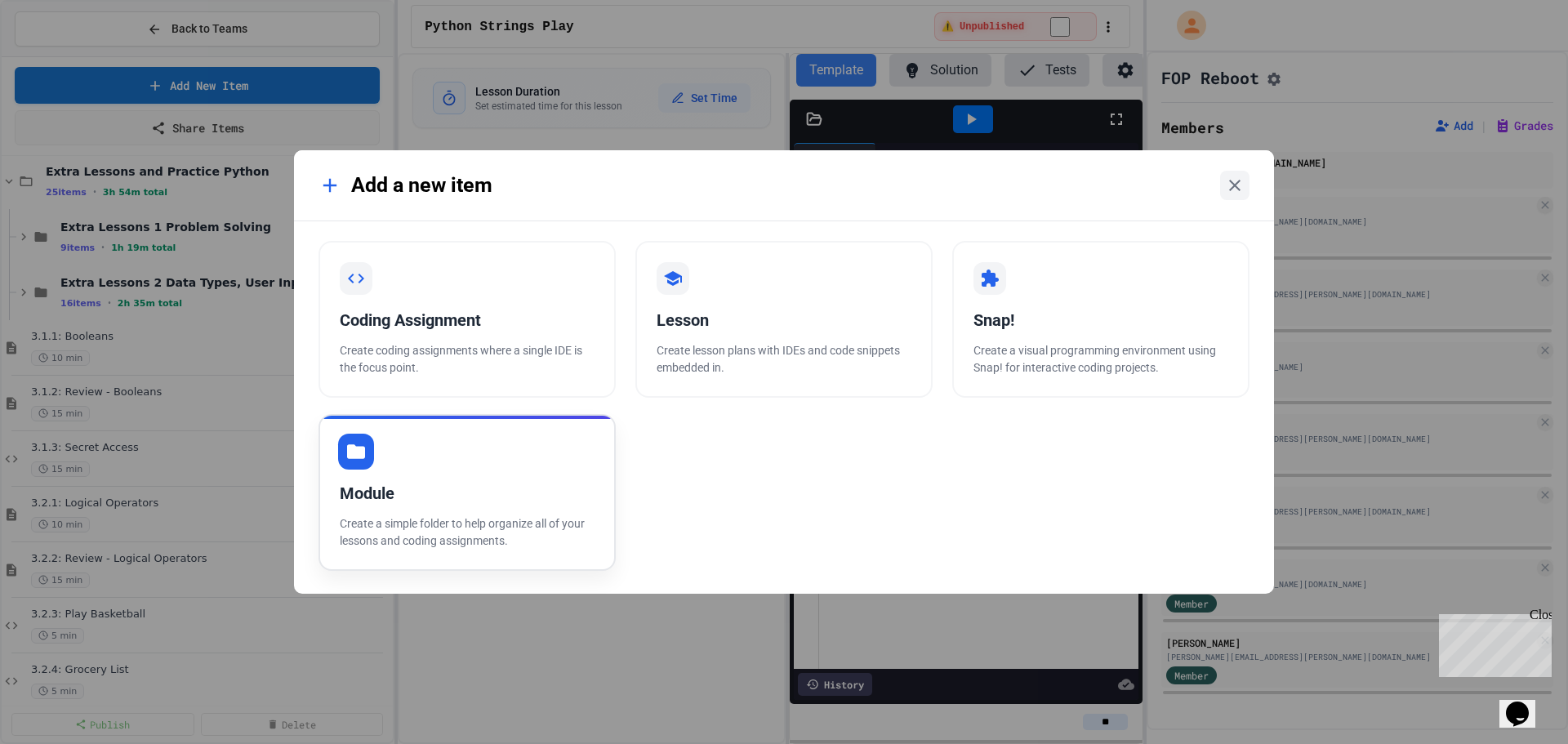
click at [445, 498] on div "Module" at bounding box center [467, 493] width 255 height 25
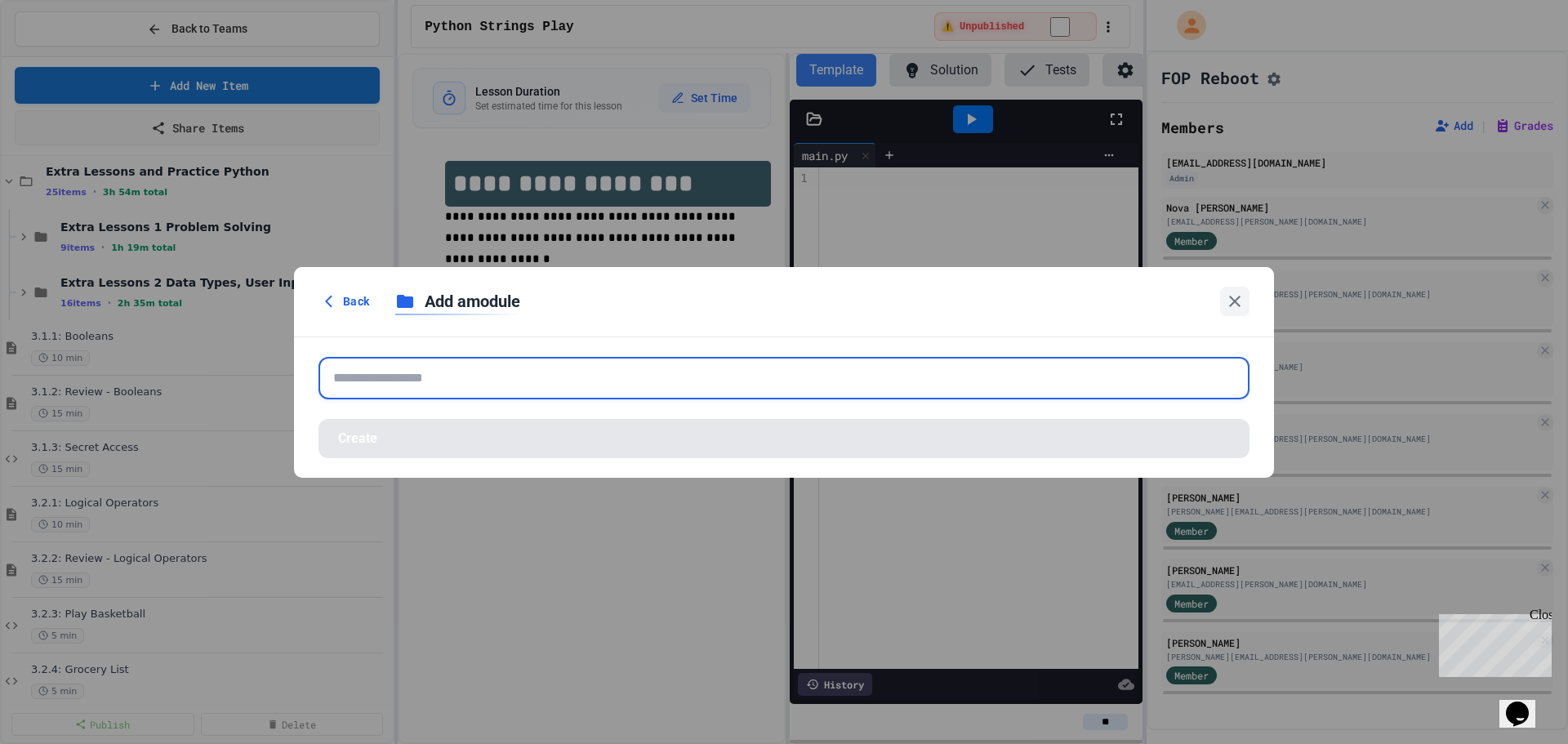
click at [405, 381] on input "text" at bounding box center [783, 378] width 931 height 43
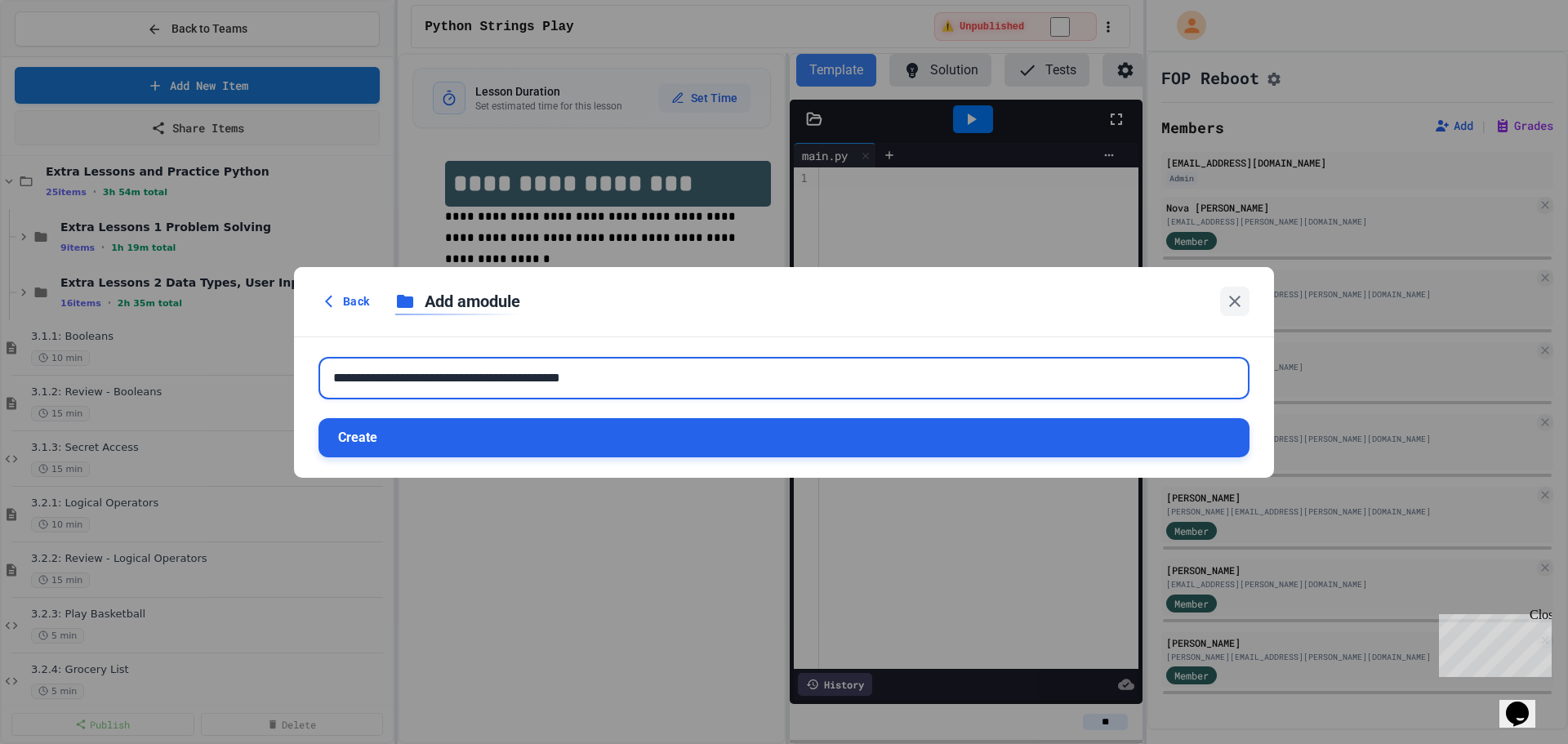
type input "**********"
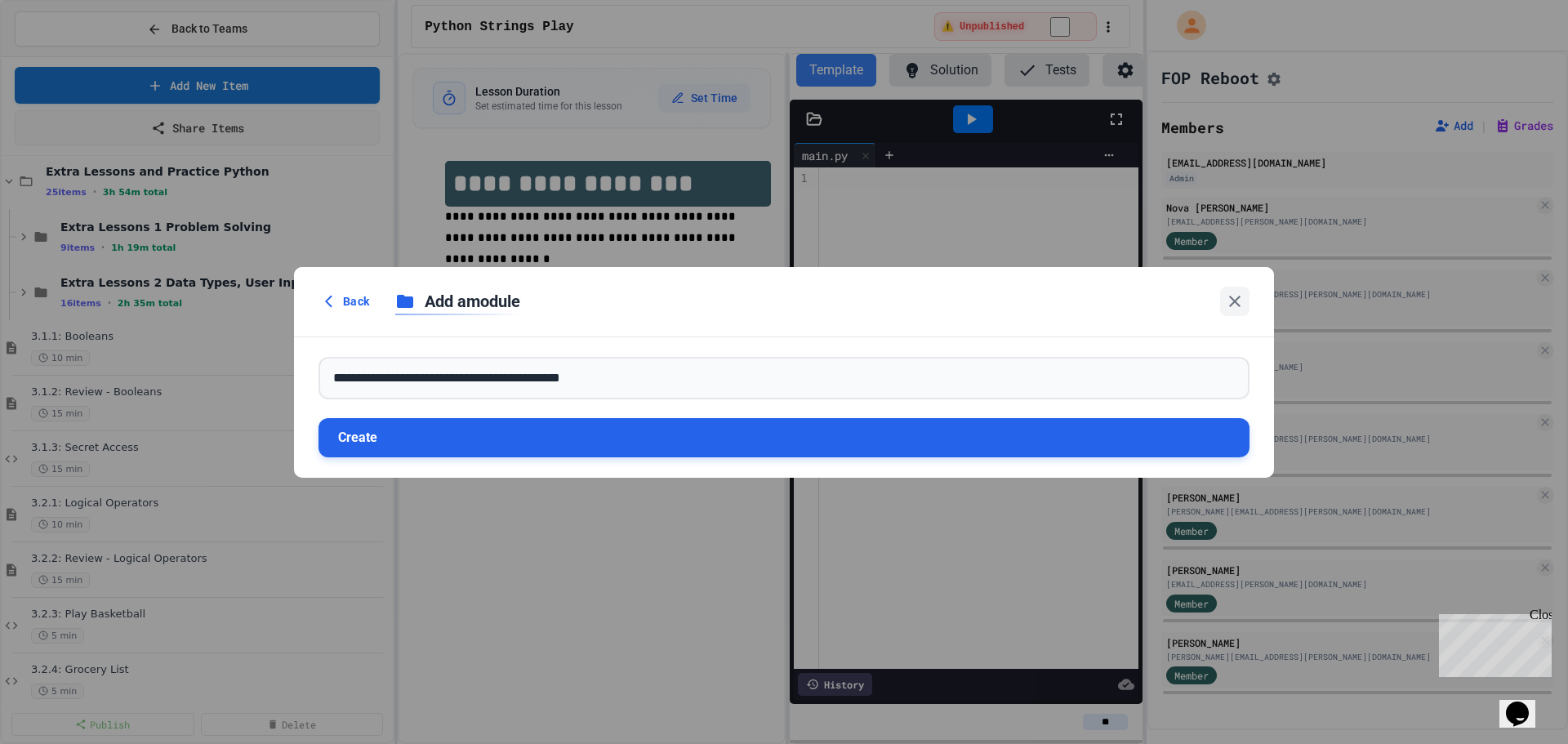
click at [448, 447] on button "Create" at bounding box center [783, 437] width 931 height 39
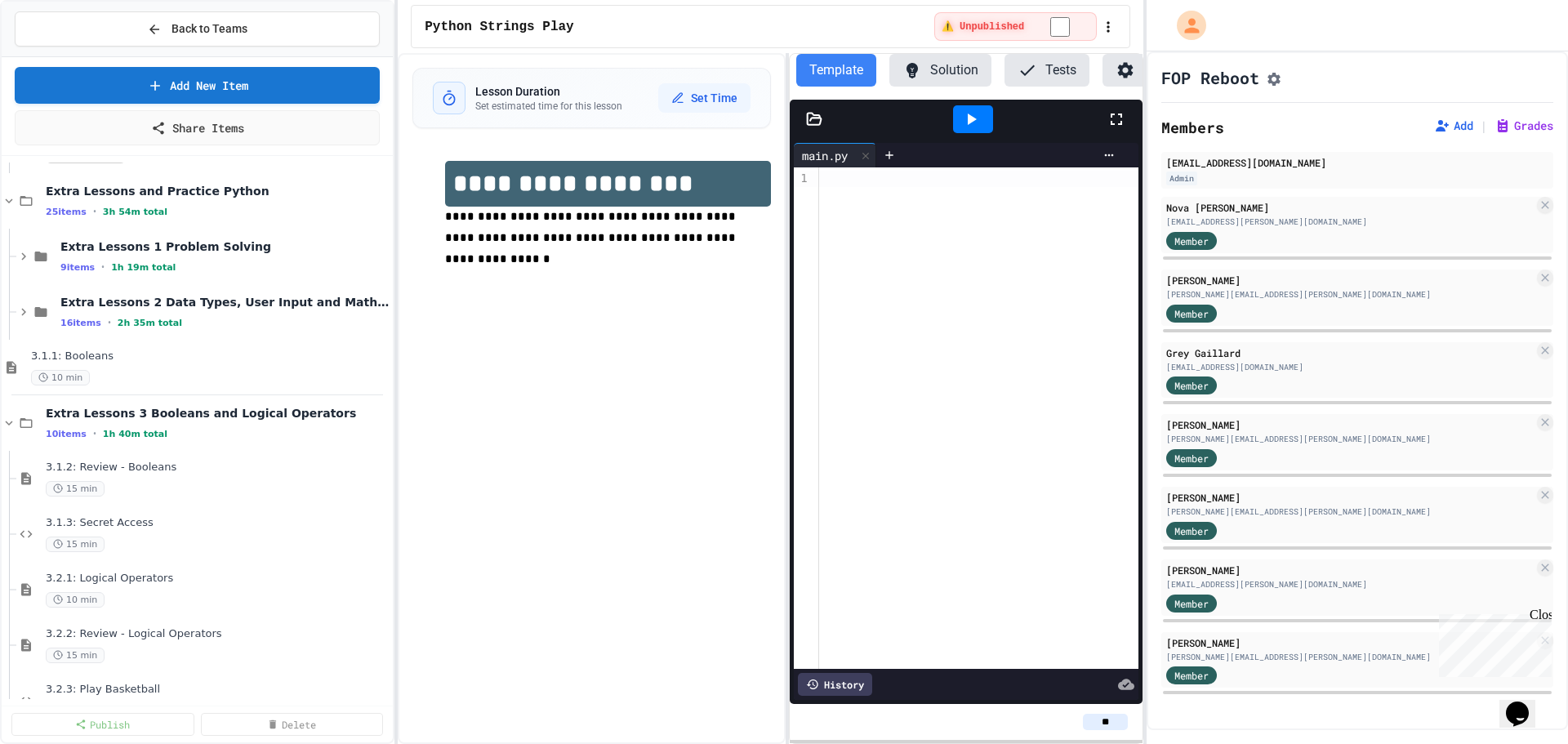
scroll to position [2657, 0]
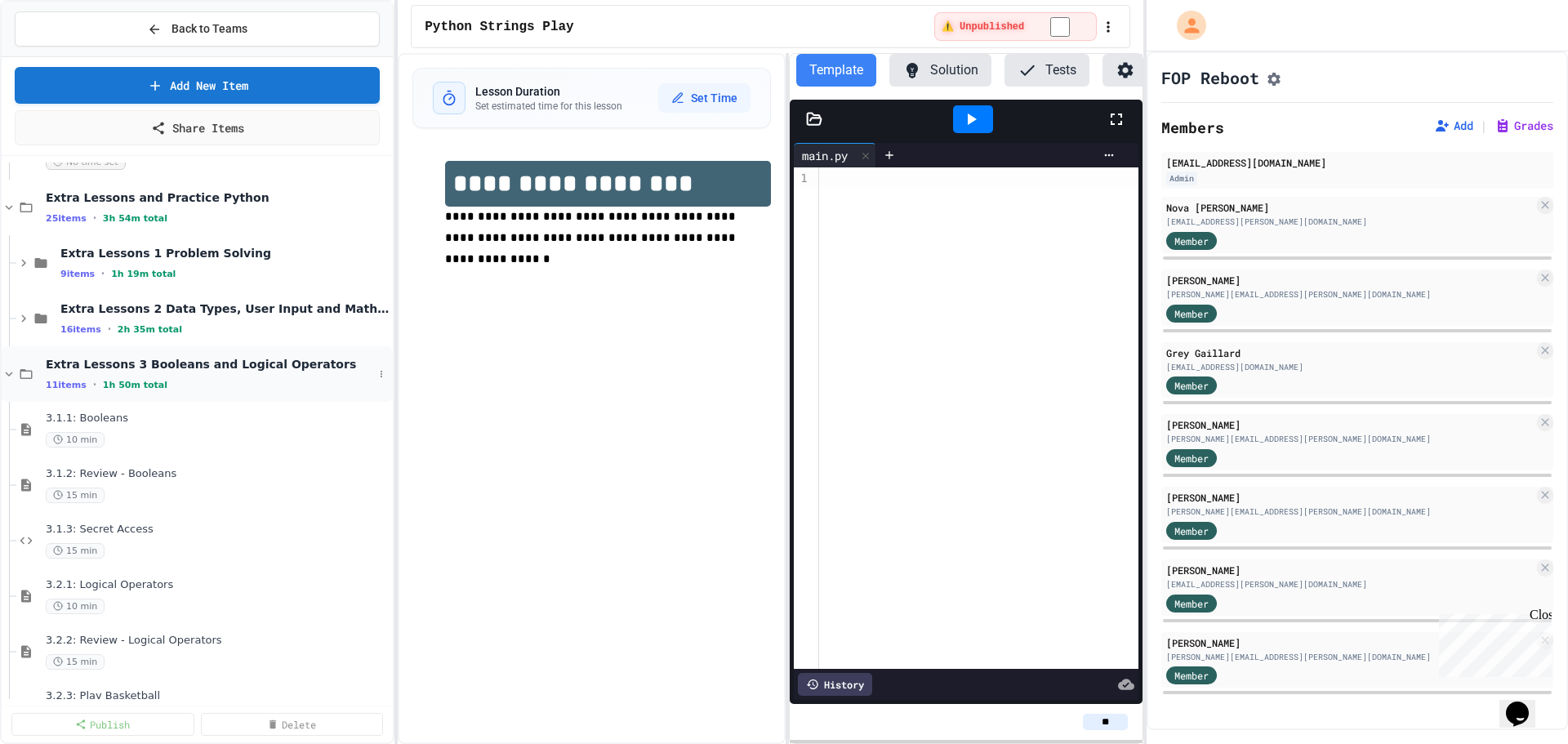
click at [9, 368] on icon at bounding box center [9, 374] width 15 height 15
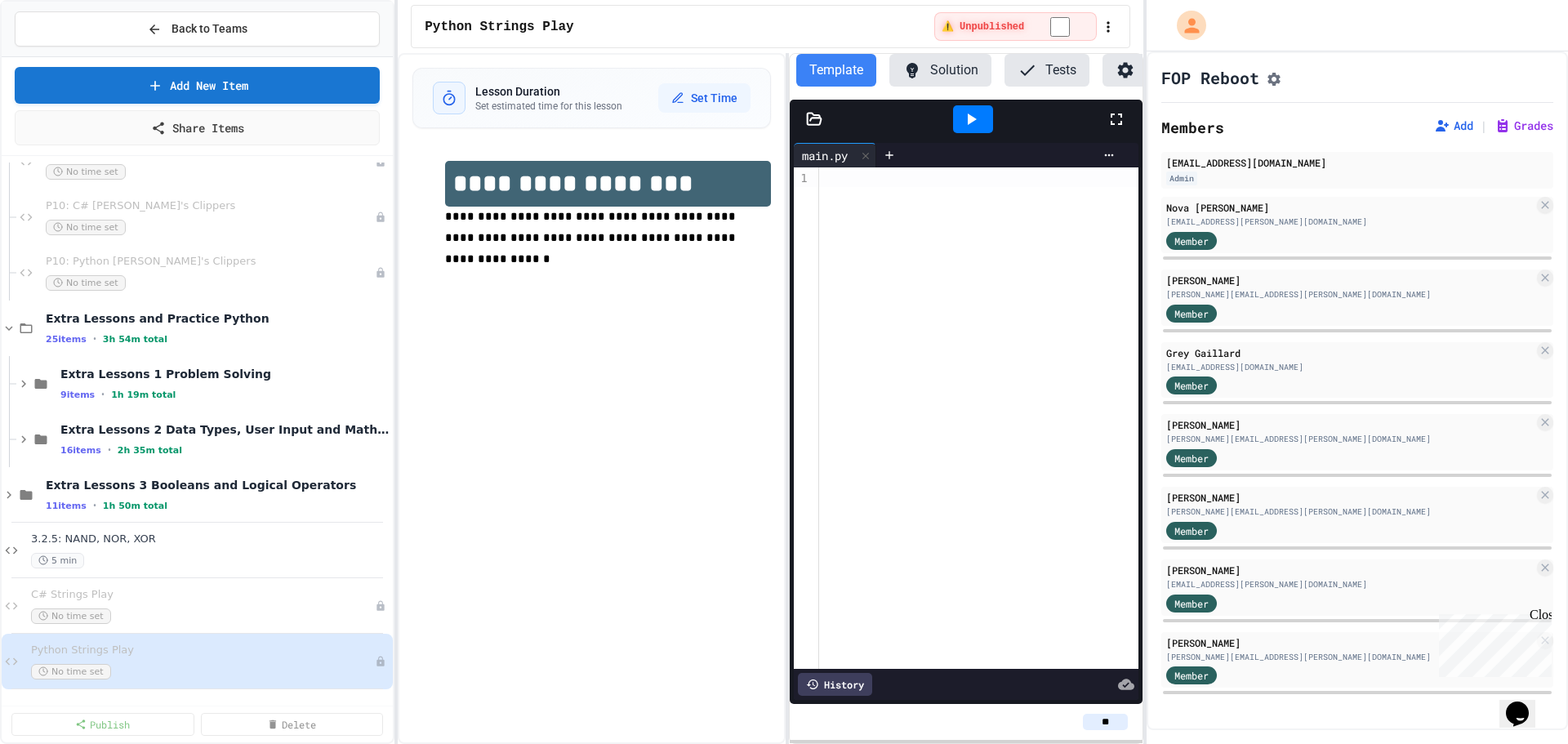
scroll to position [2537, 0]
click at [377, 496] on icon at bounding box center [382, 495] width 9 height 9
click at [535, 476] on div at bounding box center [784, 372] width 1568 height 744
click at [9, 495] on icon at bounding box center [9, 495] width 15 height 15
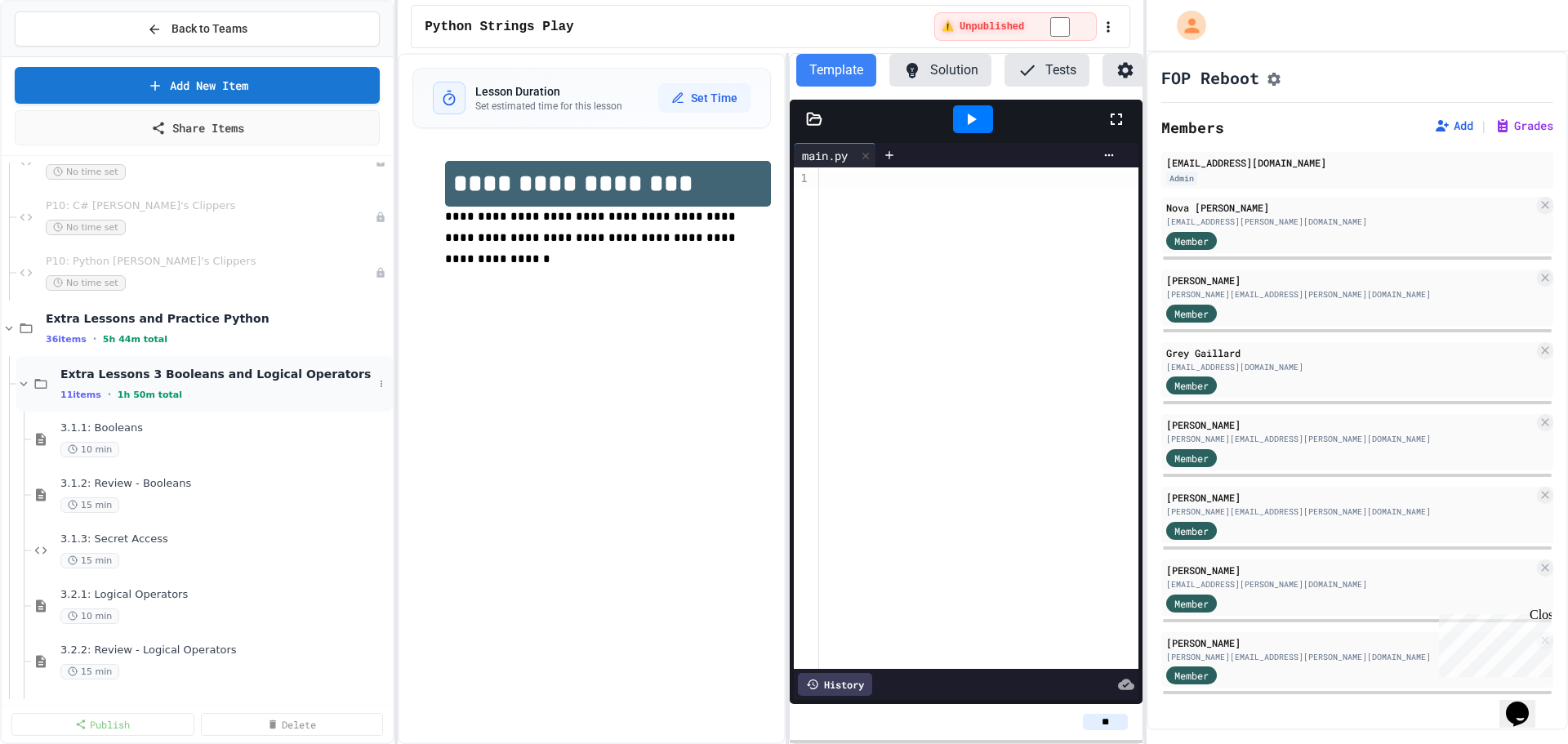
click at [23, 383] on icon at bounding box center [25, 383] width 8 height 5
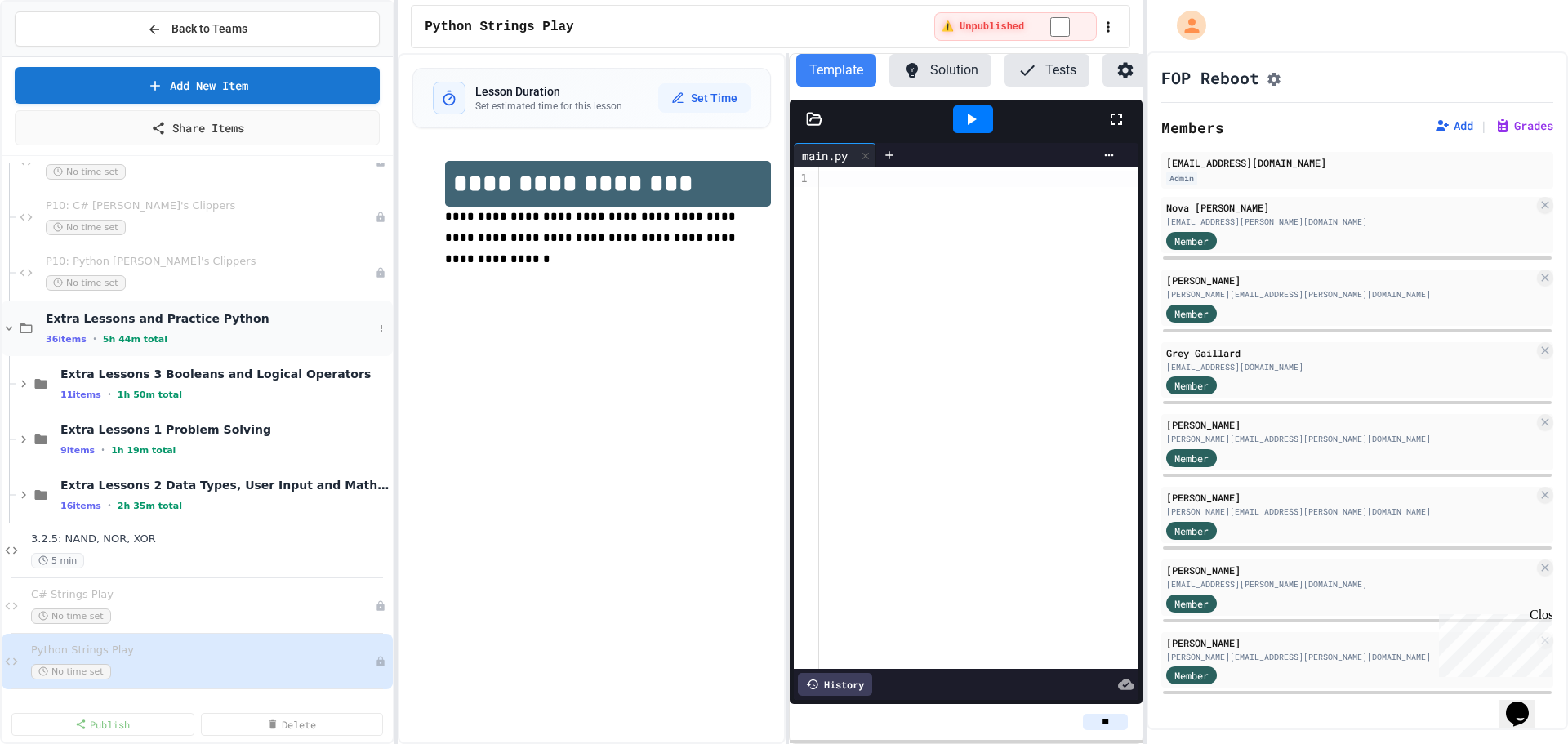
click at [9, 324] on icon at bounding box center [9, 328] width 15 height 15
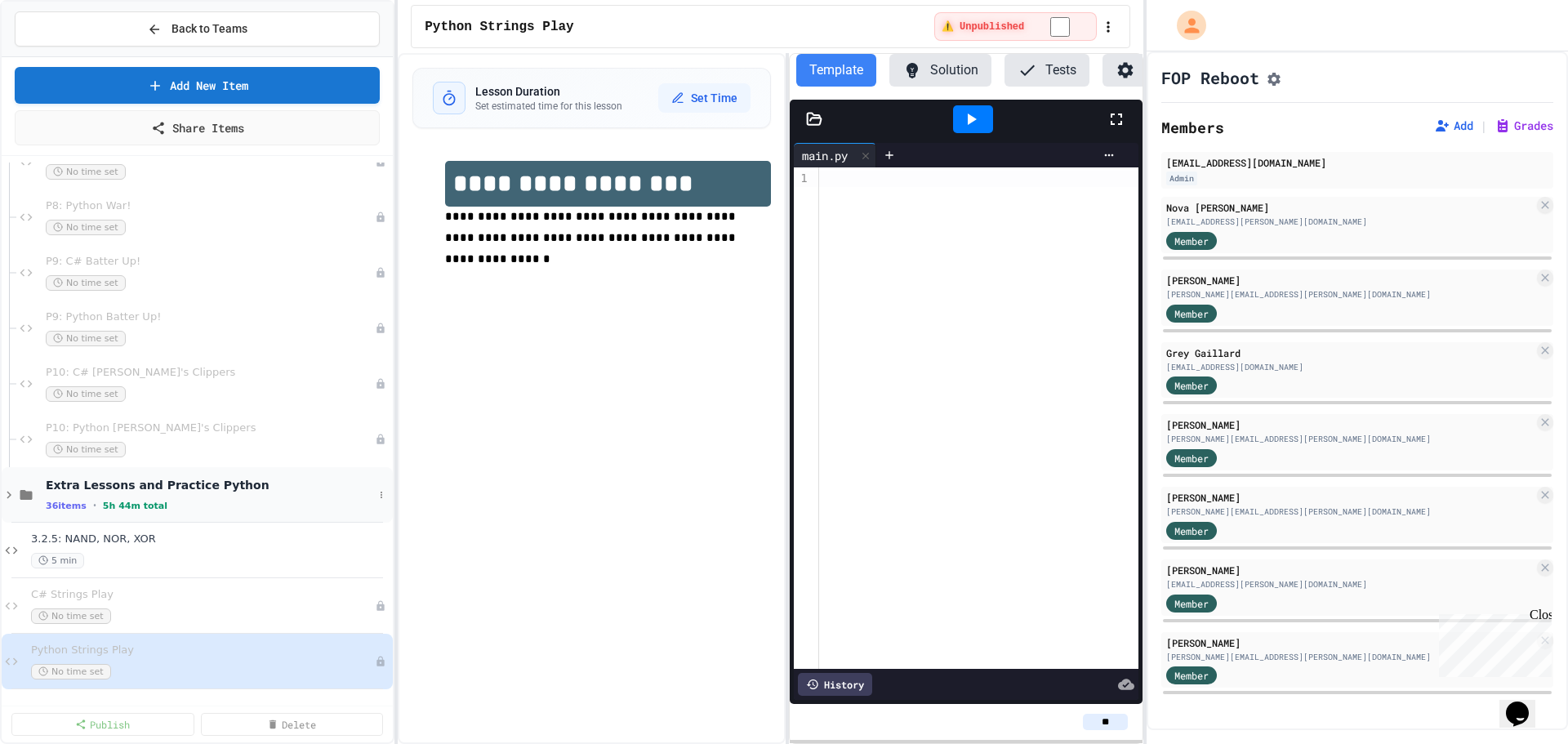
click at [9, 495] on icon at bounding box center [9, 495] width 5 height 8
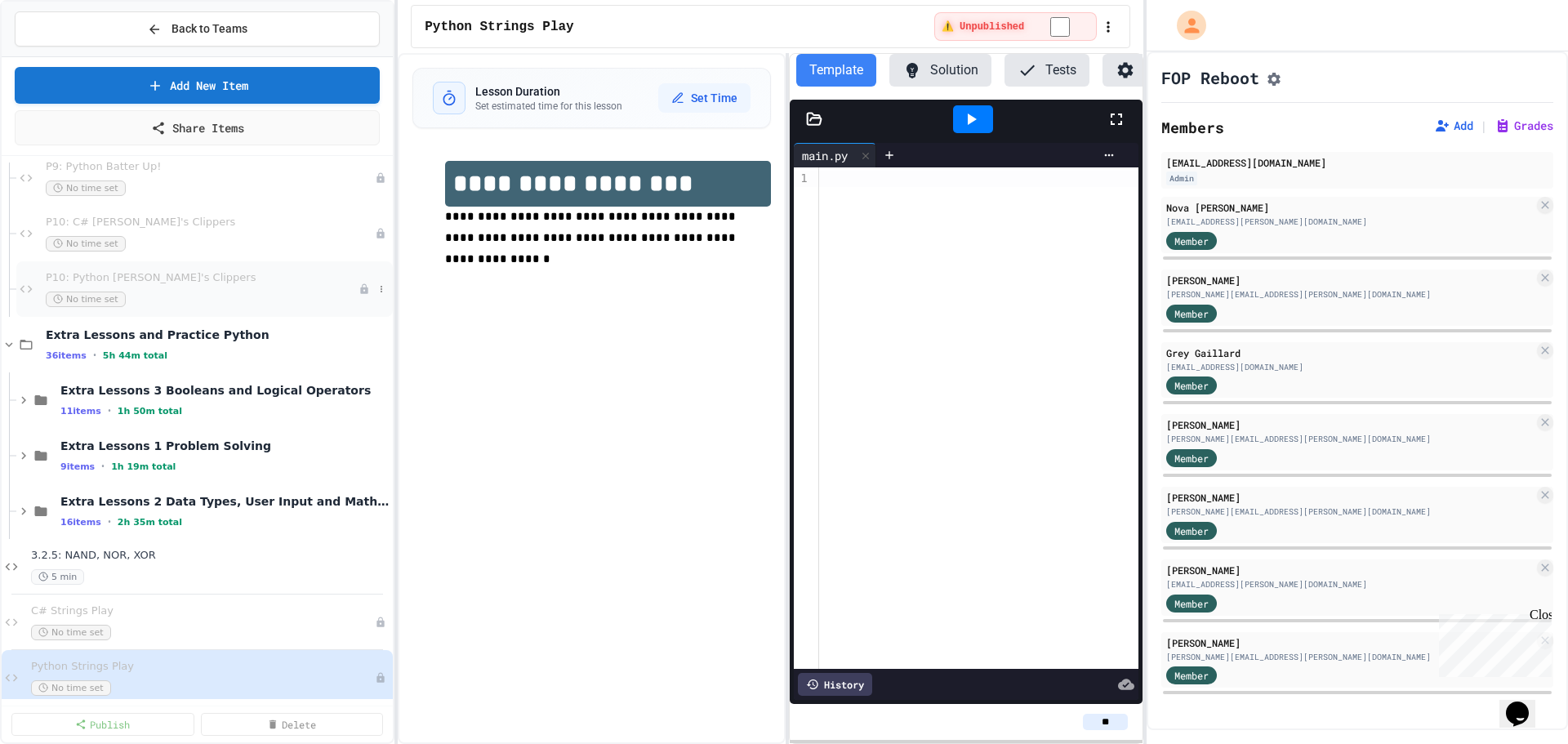
scroll to position [2537, 0]
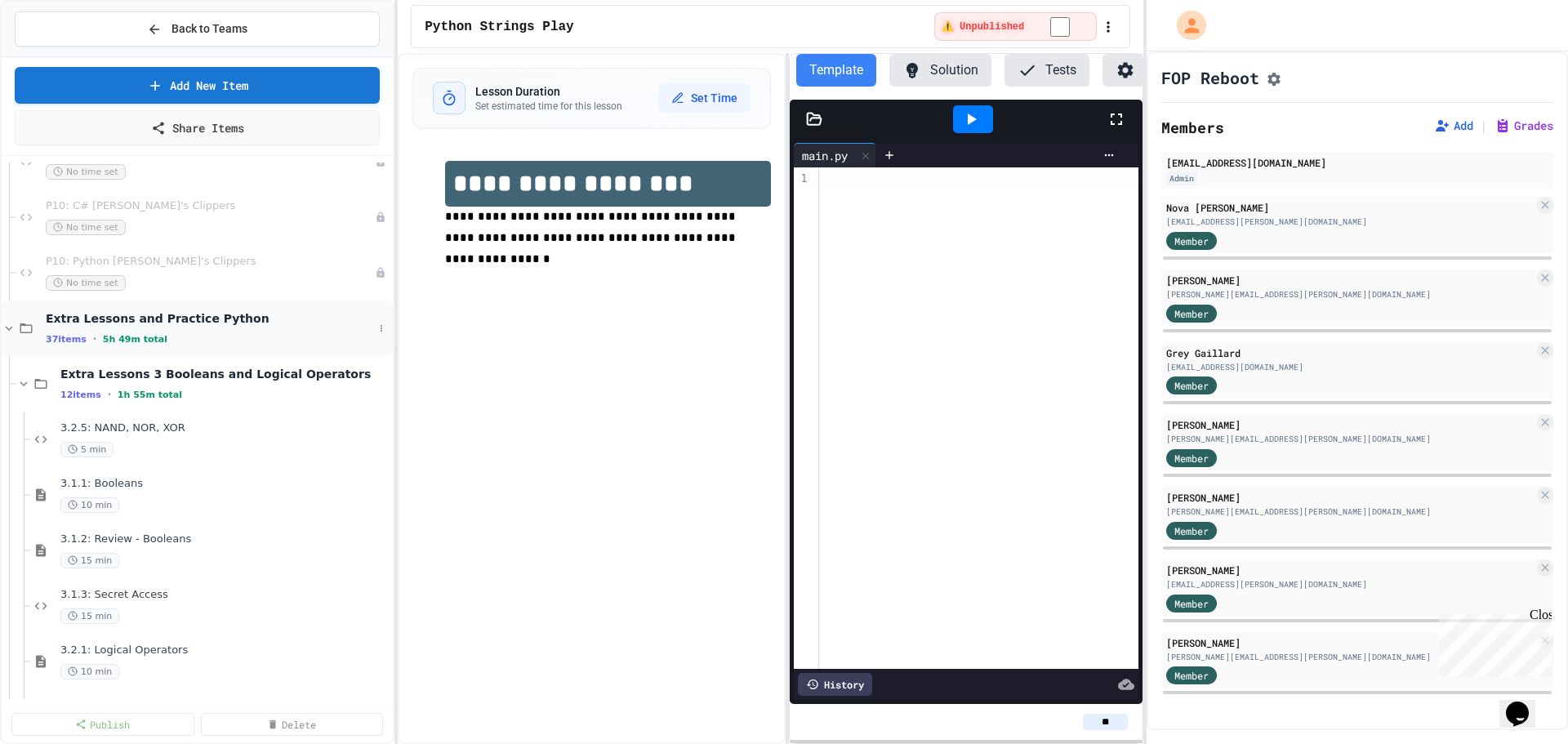
click at [8, 325] on icon at bounding box center [9, 328] width 15 height 15
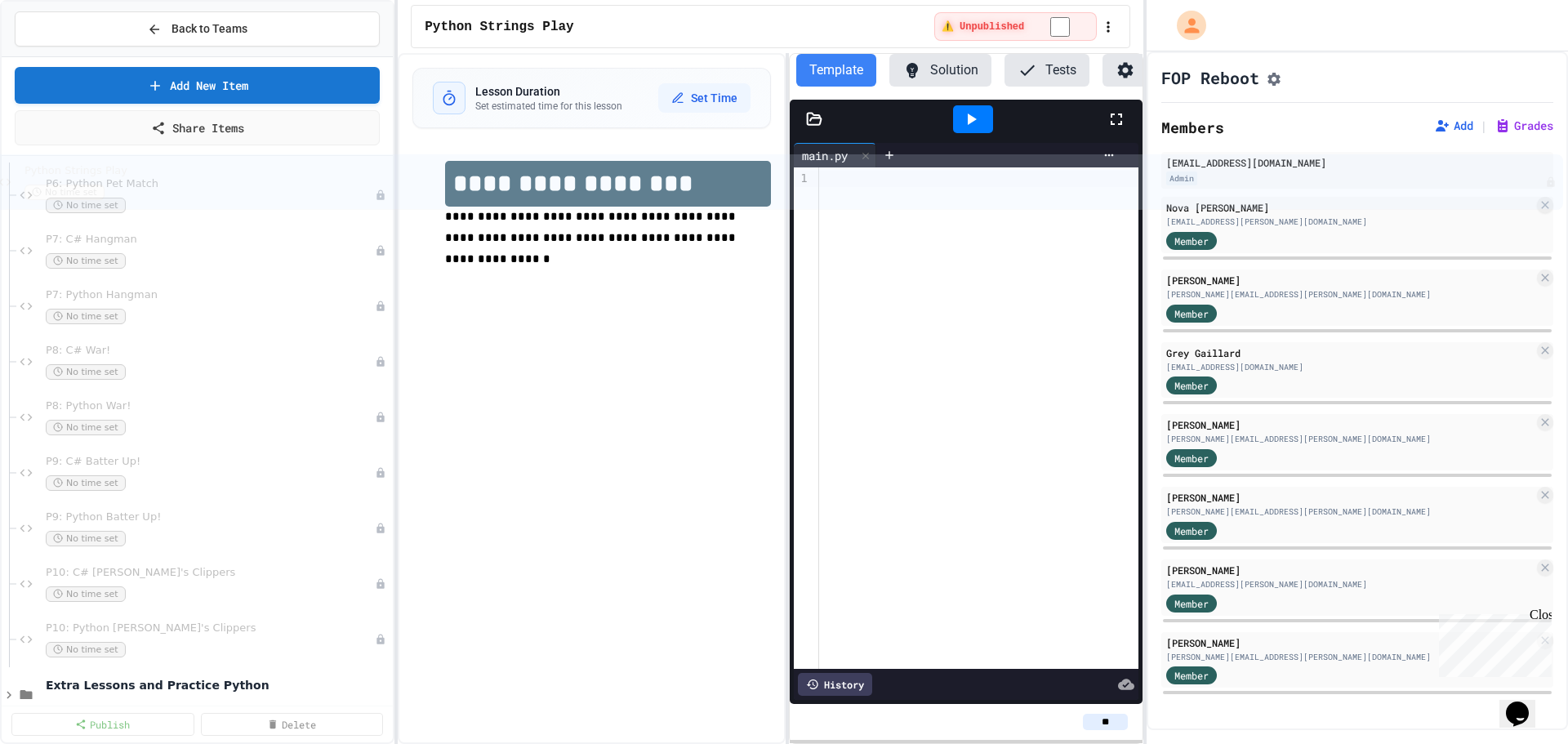
scroll to position [2197, 0]
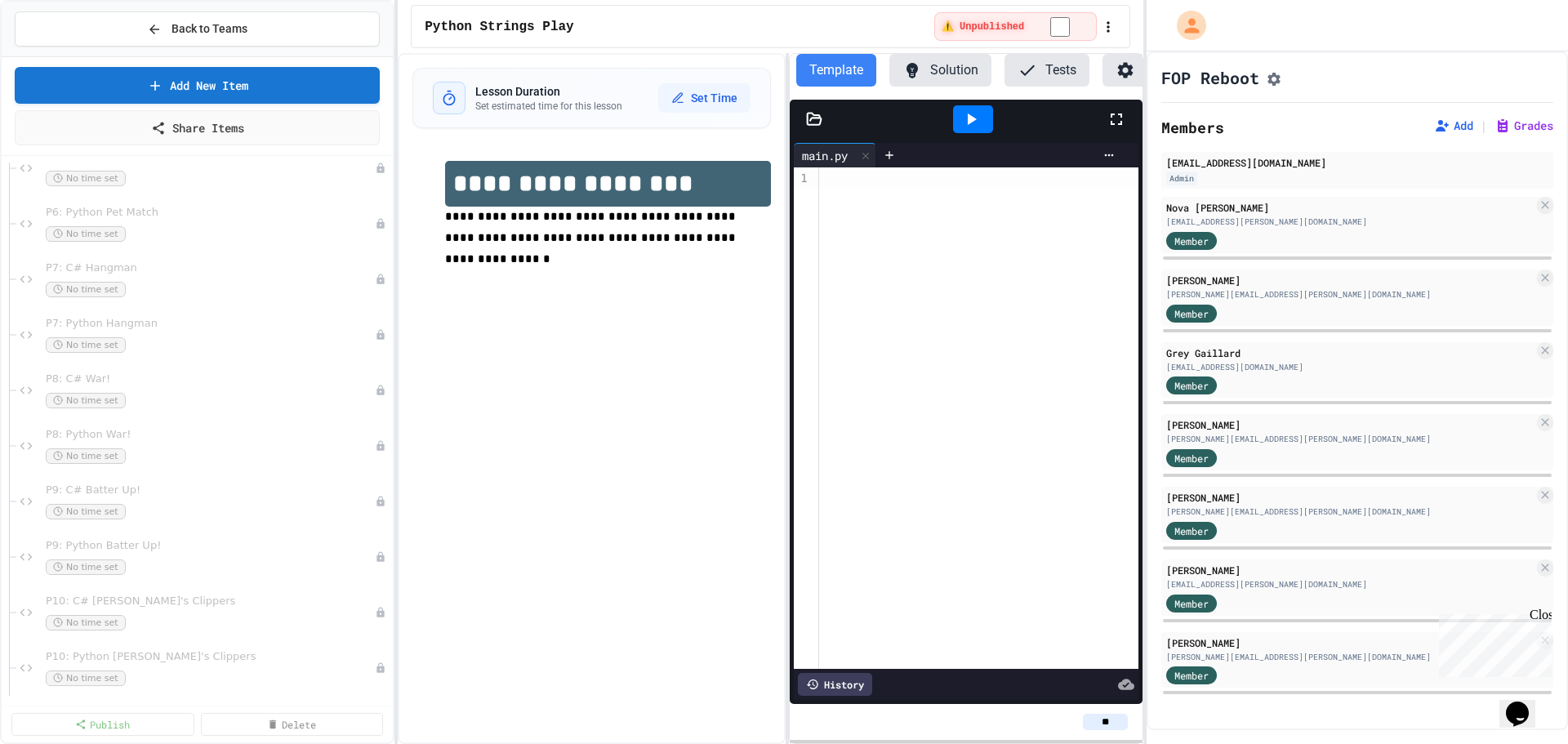
click at [68, 175] on div "Ajay BlackJack No time set P6: C# Pet Match No time set P6: Python Pet Match No…" at bounding box center [197, 431] width 391 height 537
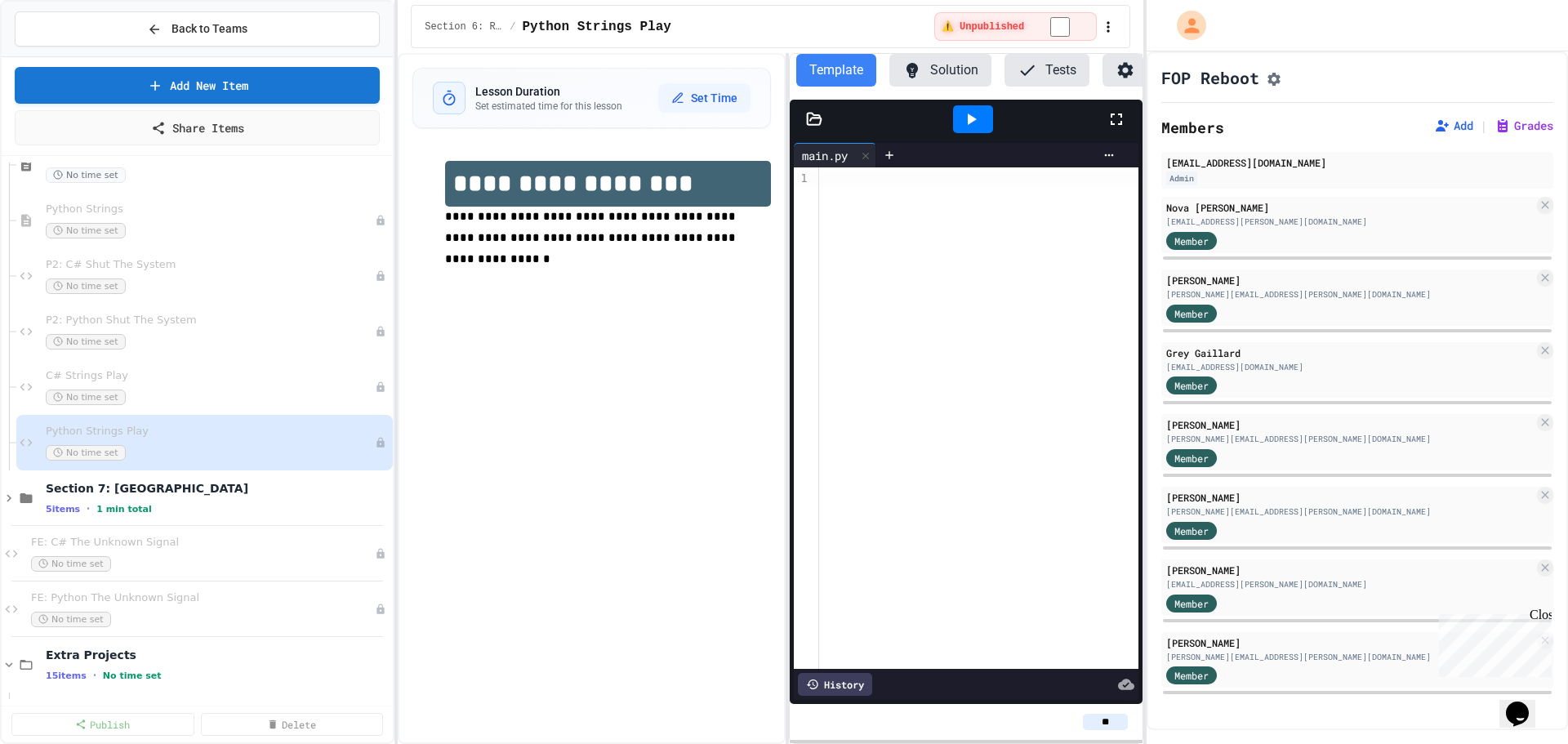
scroll to position [1416, 0]
click at [75, 379] on span "C# Strings Play" at bounding box center [202, 382] width 312 height 14
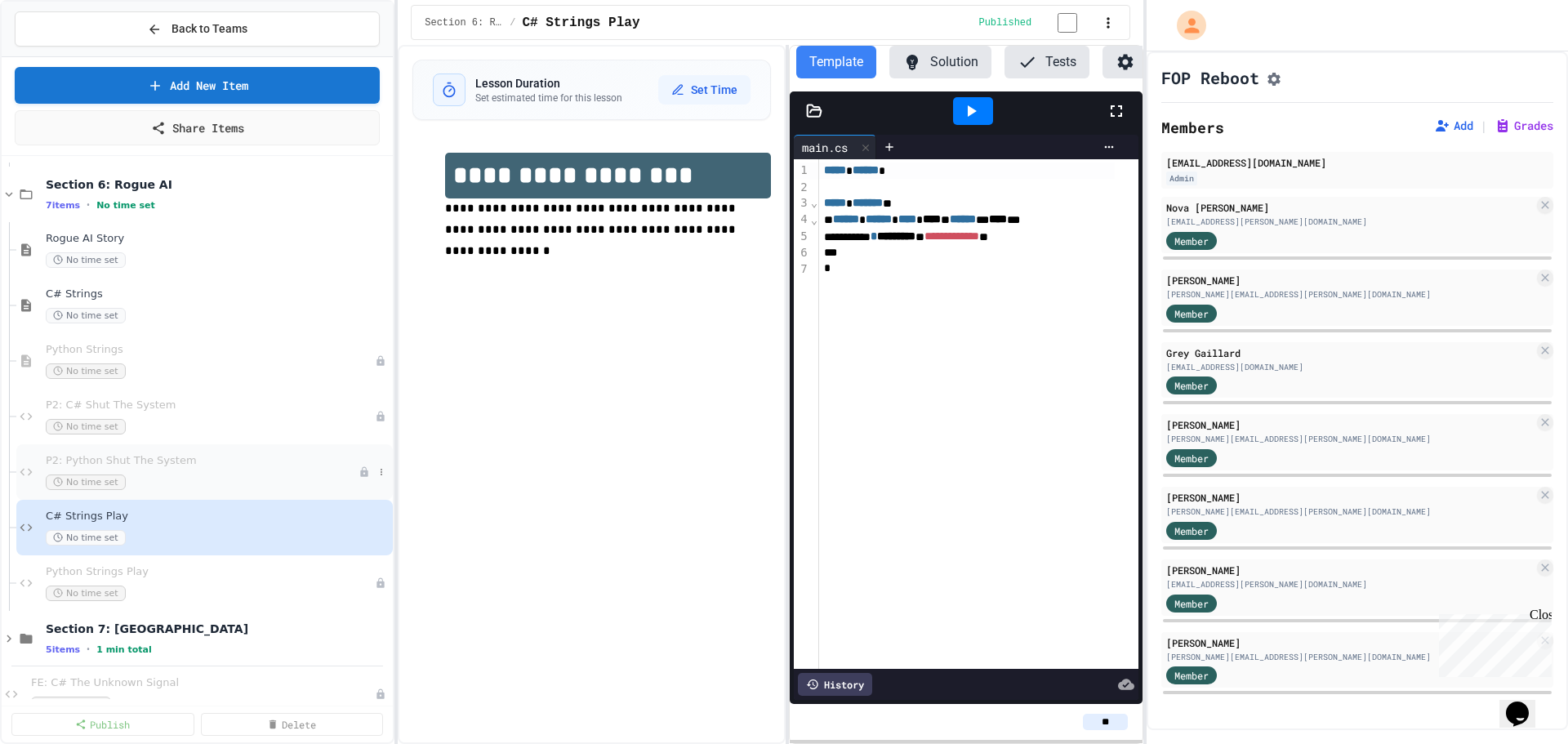
scroll to position [1253, 0]
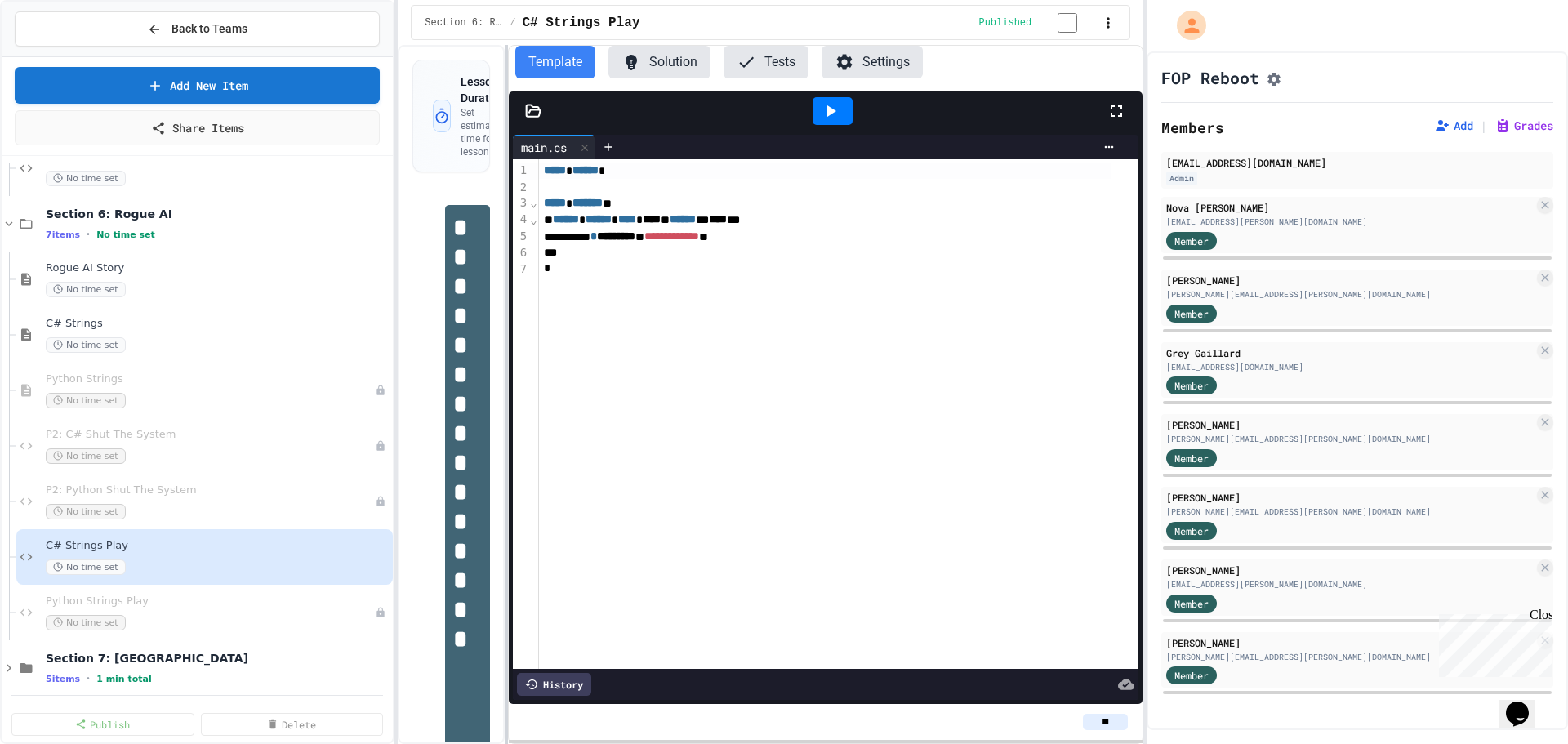
click at [502, 312] on div "**********" at bounding box center [770, 394] width 745 height 699
click at [64, 328] on span "C# Strings" at bounding box center [209, 324] width 328 height 14
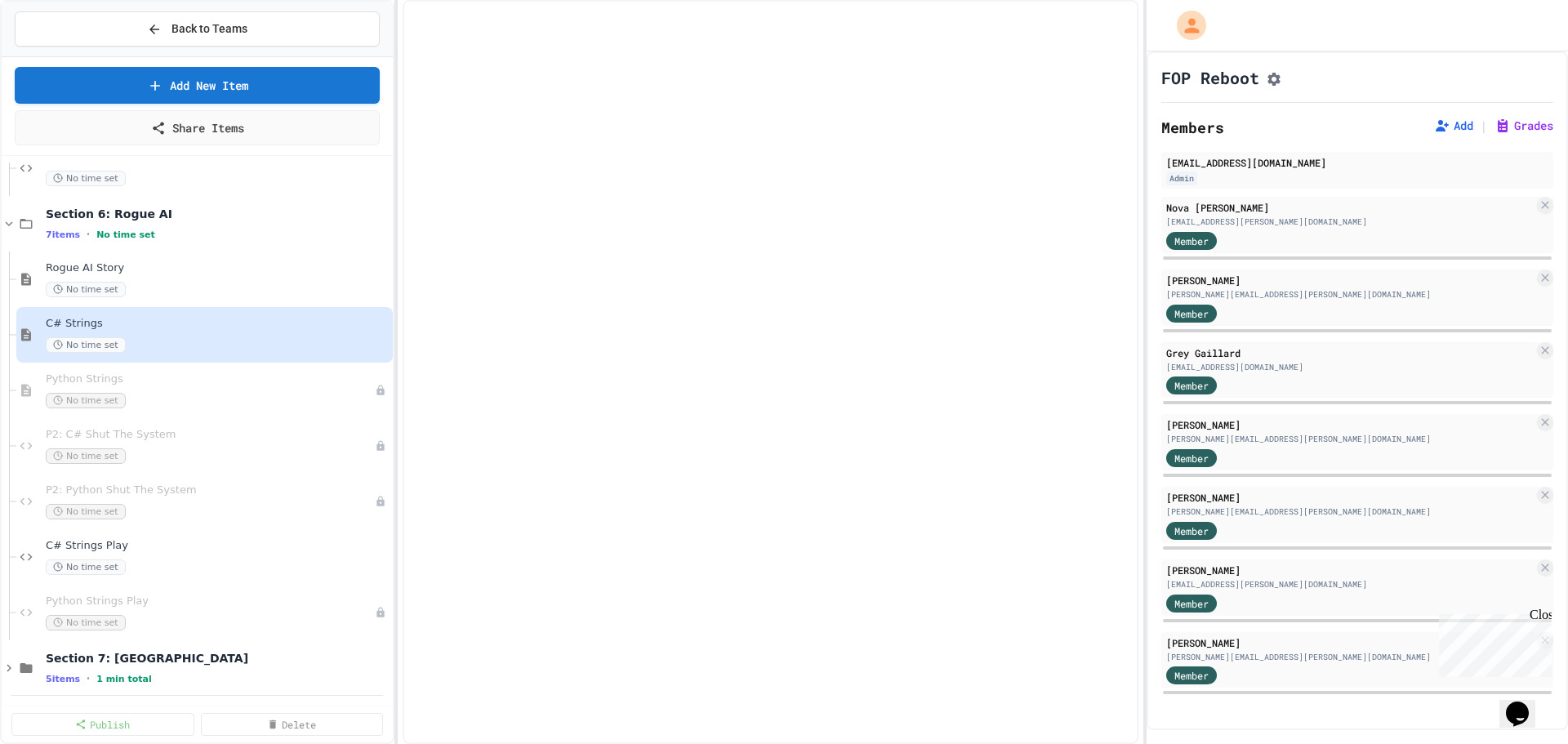
select select "***"
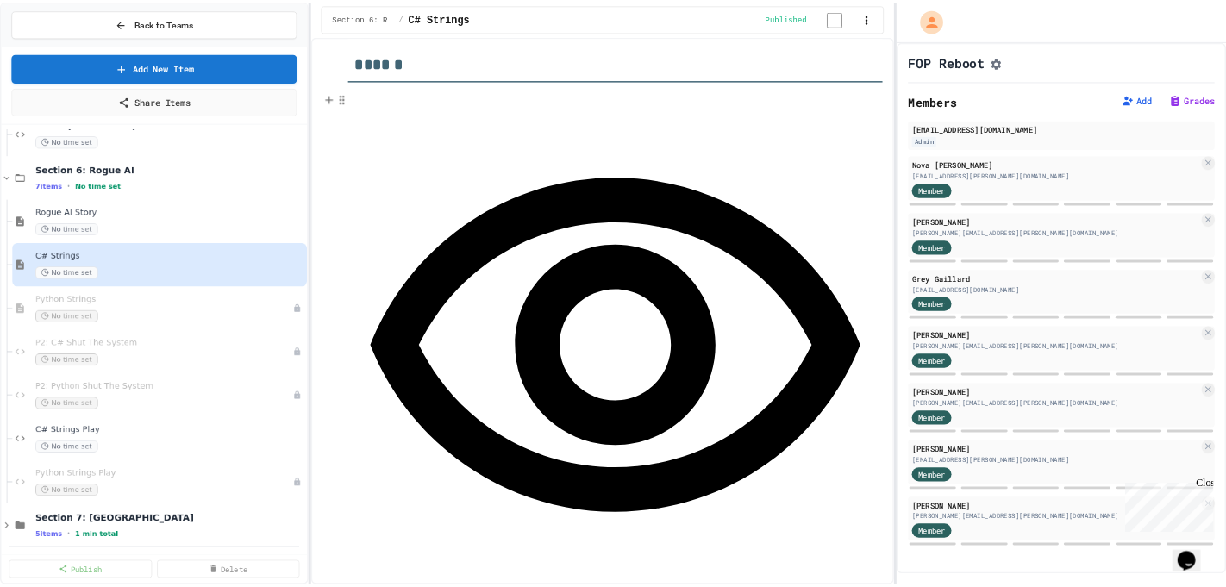
scroll to position [86, 0]
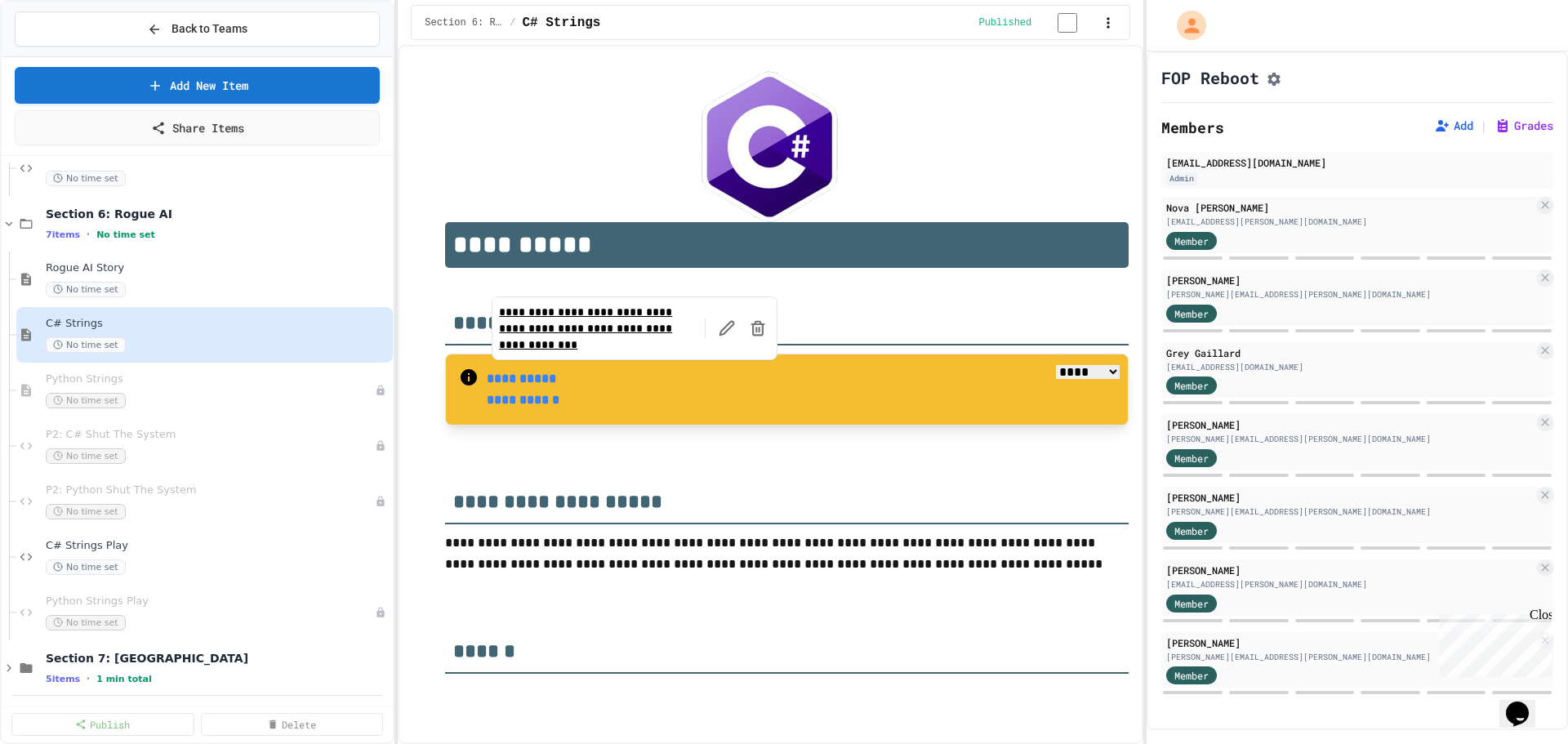
click at [538, 382] on strong "**********" at bounding box center [521, 377] width 69 height 12
click at [531, 340] on link "**********" at bounding box center [597, 328] width 196 height 49
